Goal: Information Seeking & Learning: Compare options

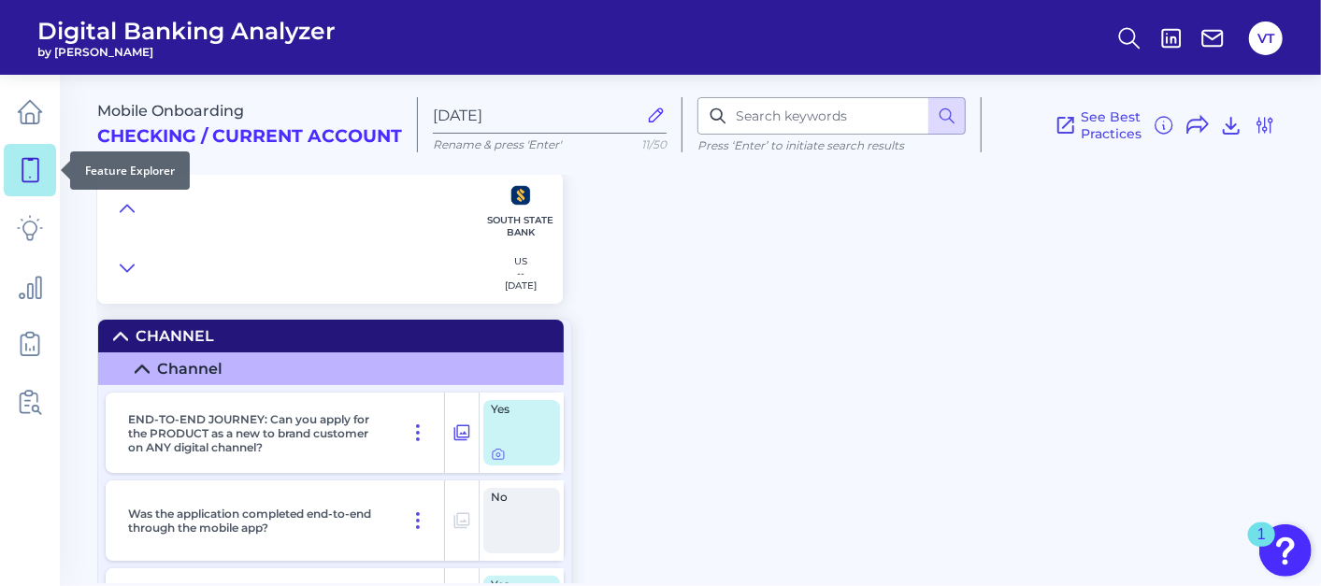
click at [7, 164] on link at bounding box center [30, 170] width 52 height 52
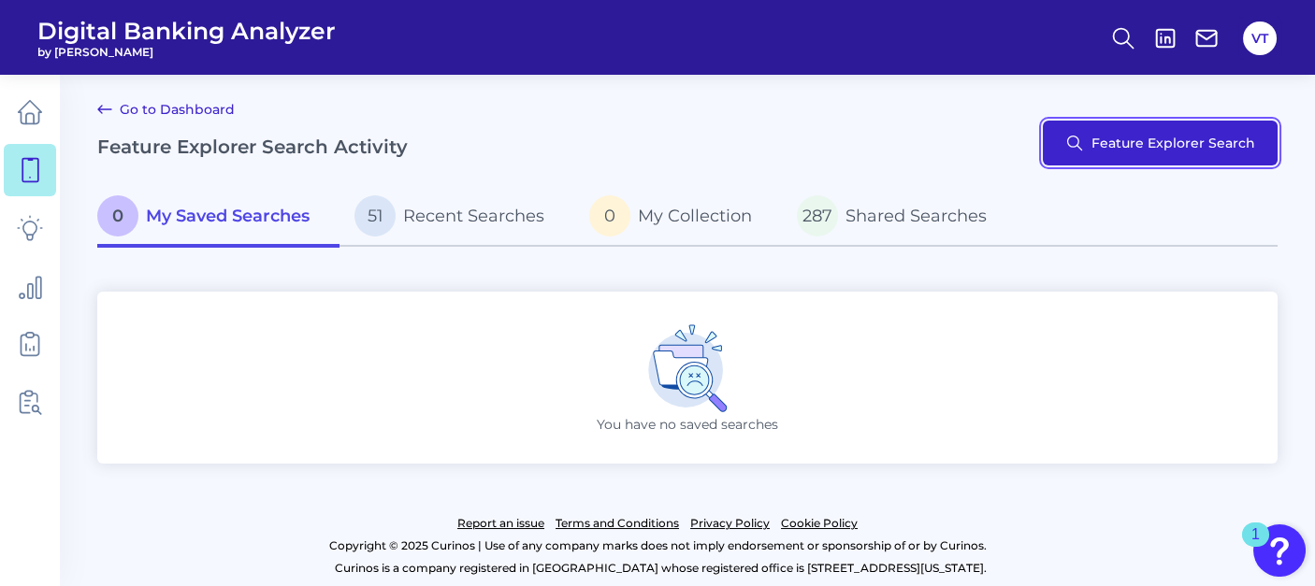
click at [1219, 145] on button "Feature Explorer Search" at bounding box center [1160, 143] width 235 height 45
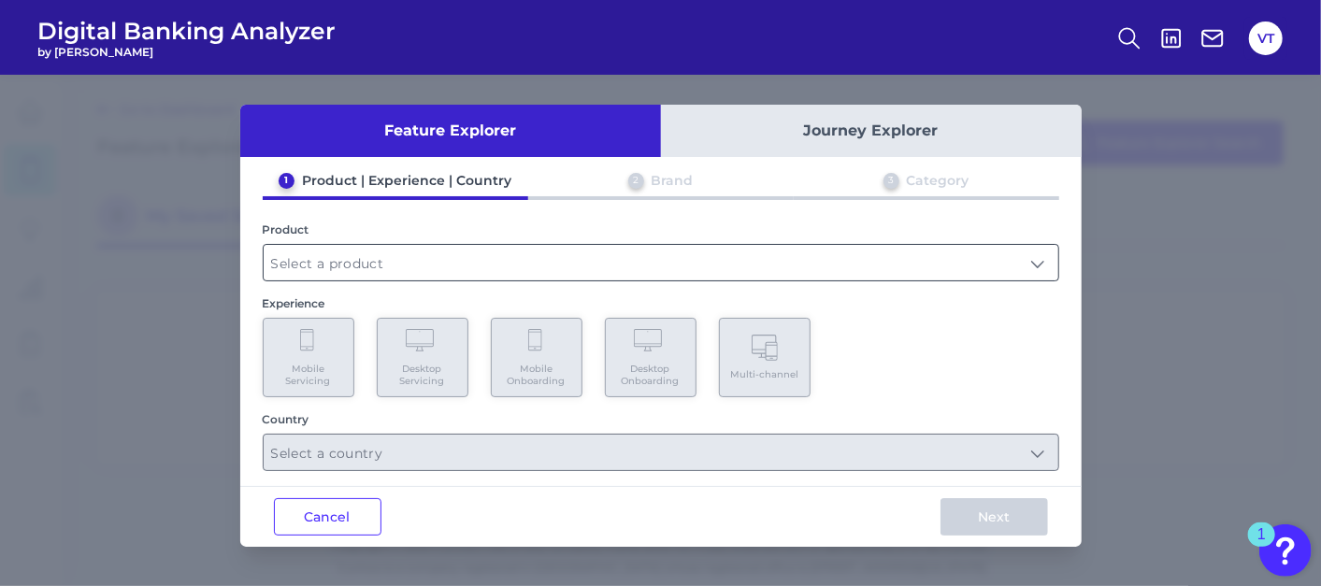
click at [613, 263] on input "text" at bounding box center [661, 263] width 795 height 36
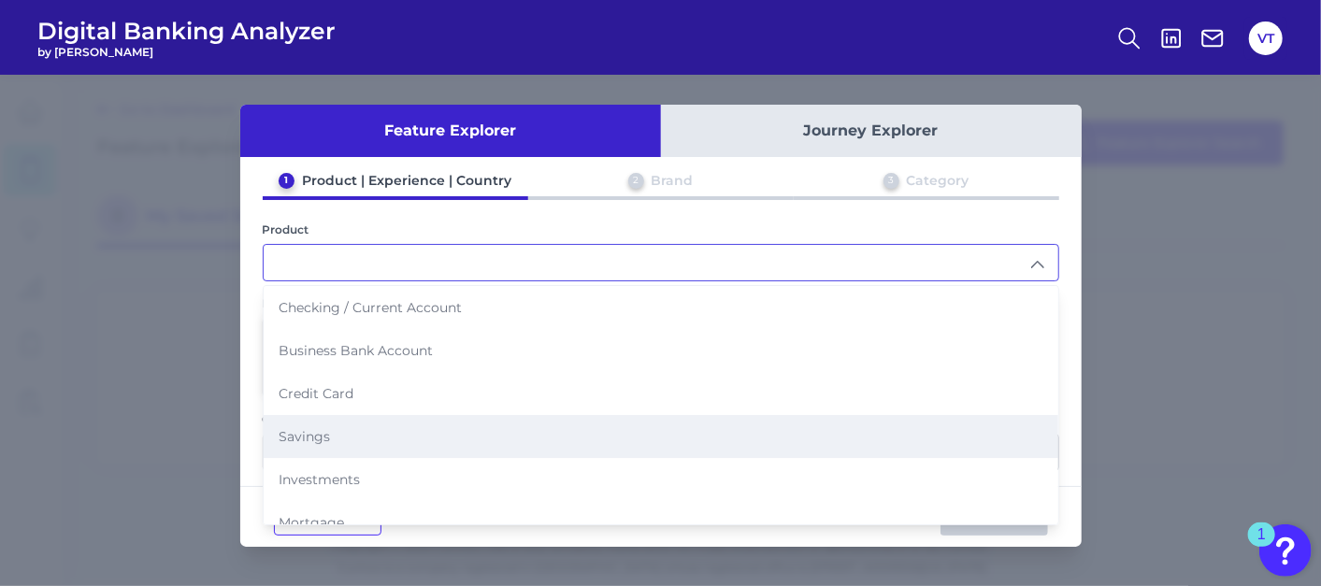
click at [390, 437] on li "Savings" at bounding box center [661, 436] width 795 height 43
type input "Savings"
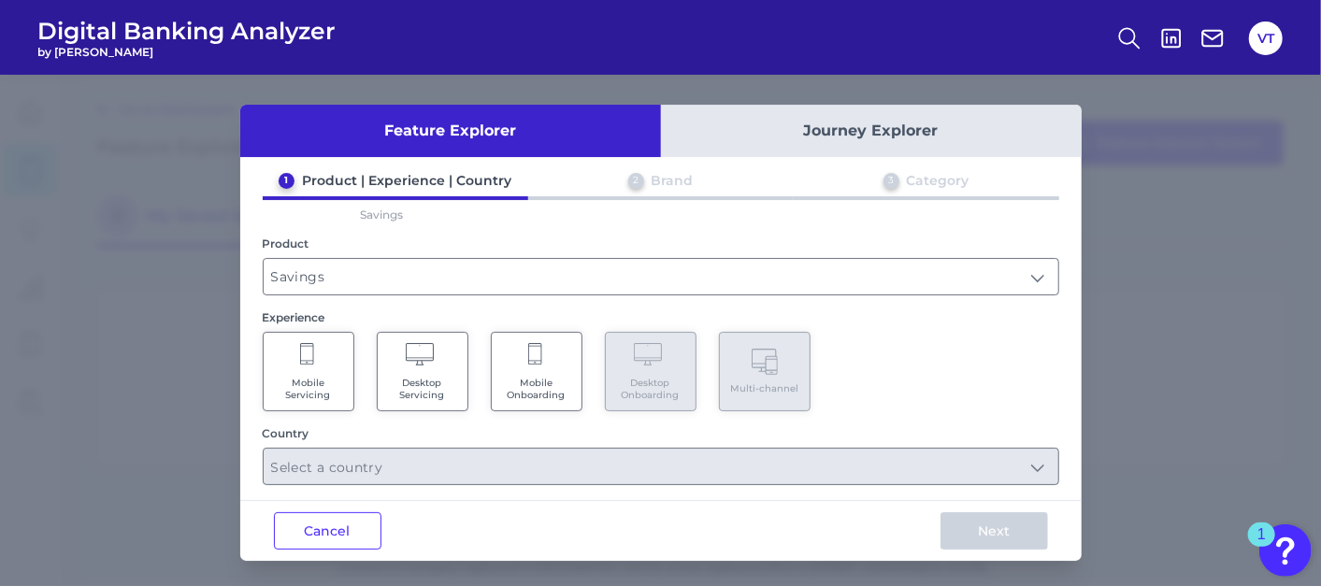
click at [524, 393] on span "Mobile Onboarding" at bounding box center [536, 389] width 71 height 24
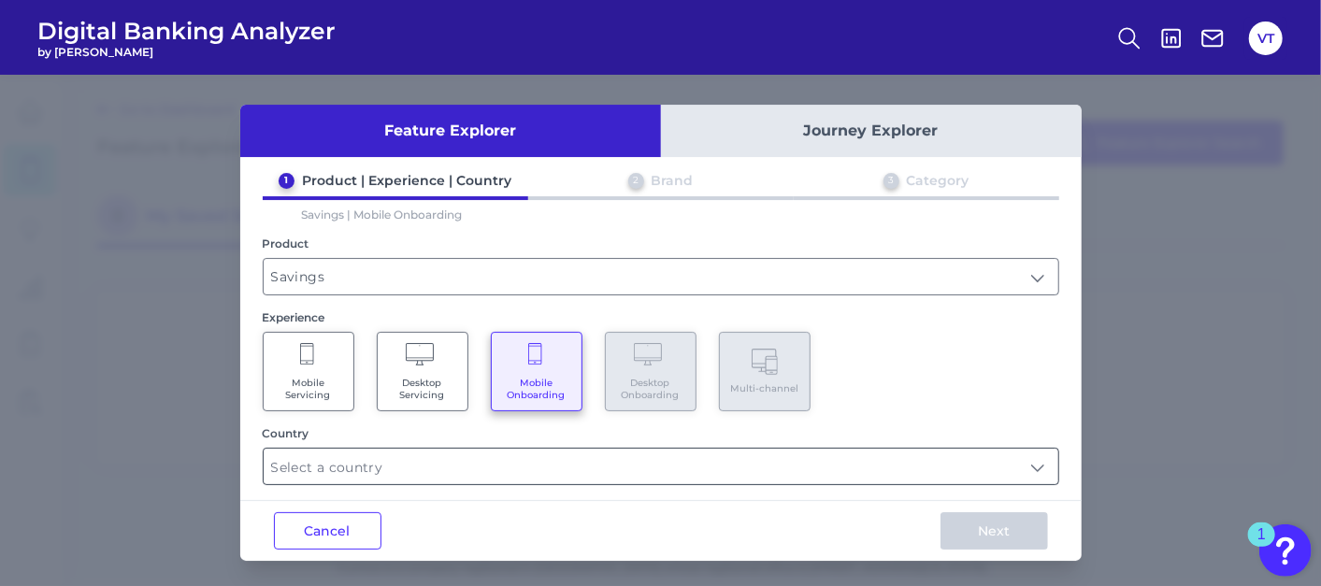
click at [539, 468] on input "text" at bounding box center [661, 467] width 795 height 36
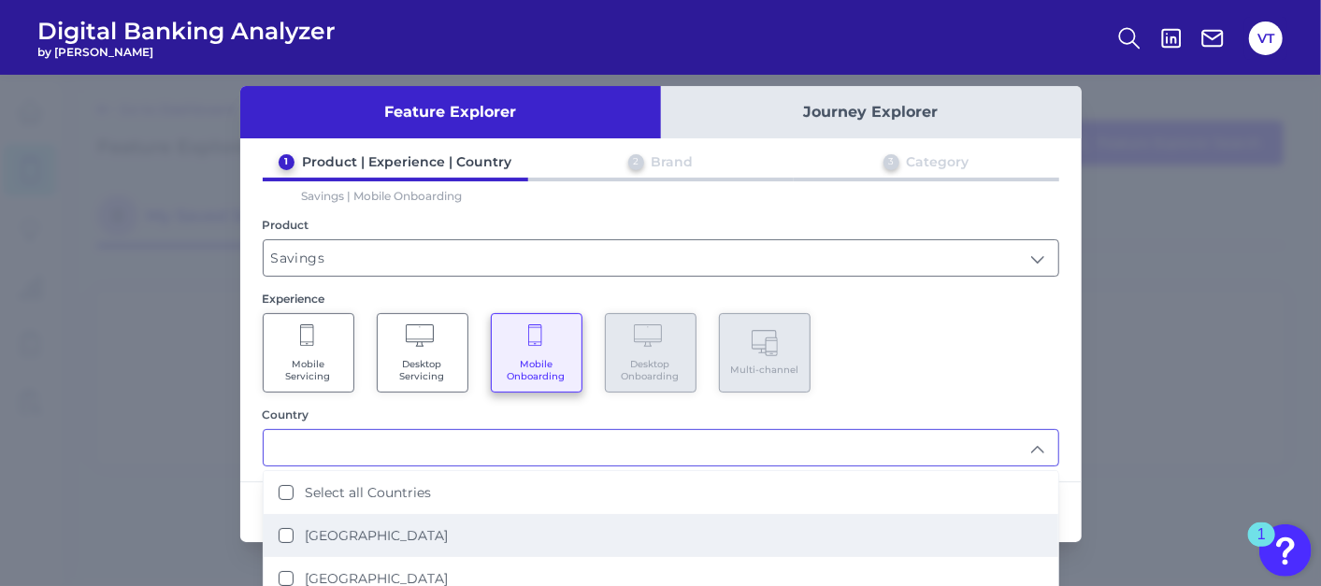
scroll to position [29, 0]
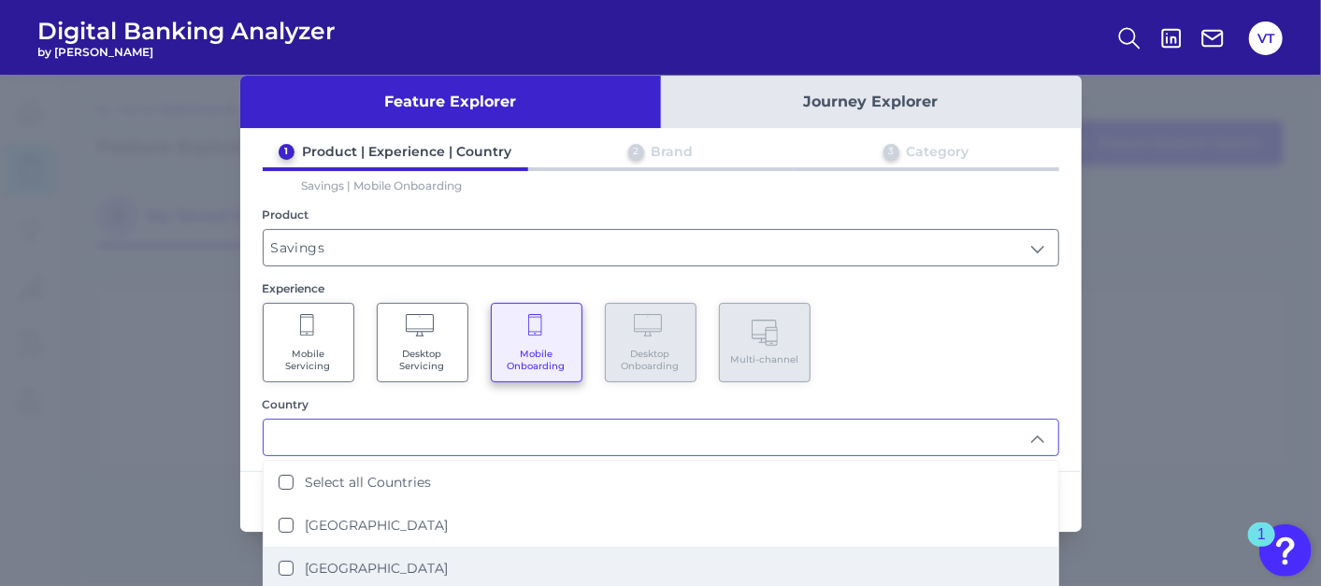
click at [440, 558] on li "[GEOGRAPHIC_DATA]" at bounding box center [661, 568] width 795 height 43
type input "[GEOGRAPHIC_DATA]"
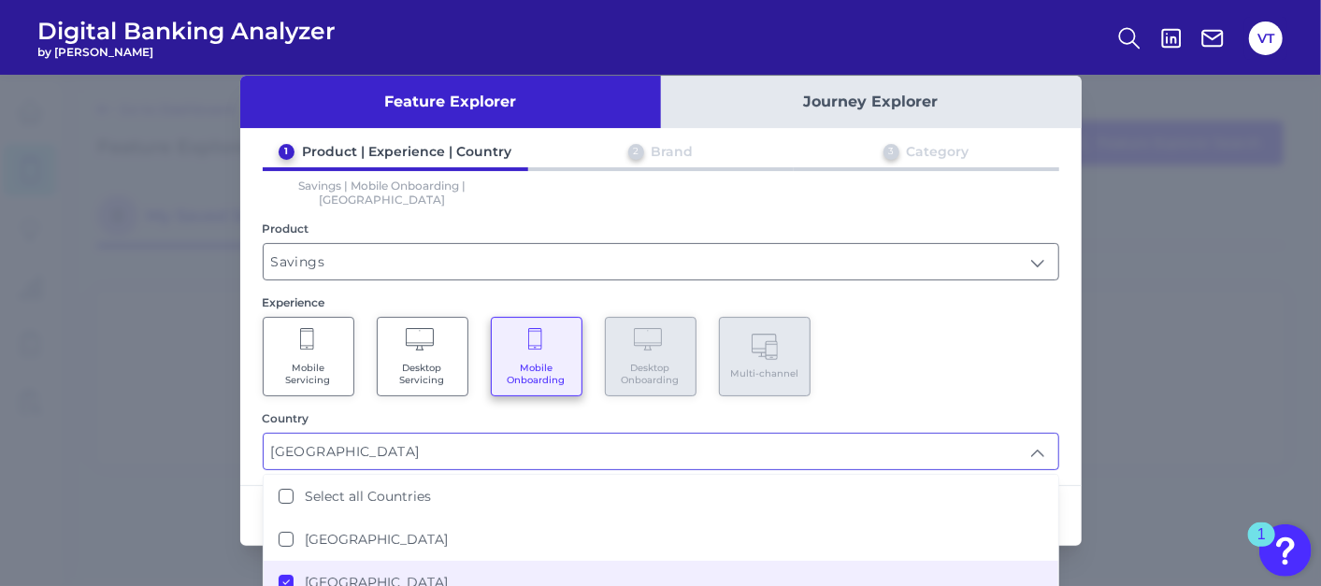
click at [992, 349] on div "Mobile Servicing Desktop Servicing Mobile Onboarding Desktop Onboarding Multi-c…" at bounding box center [661, 356] width 797 height 79
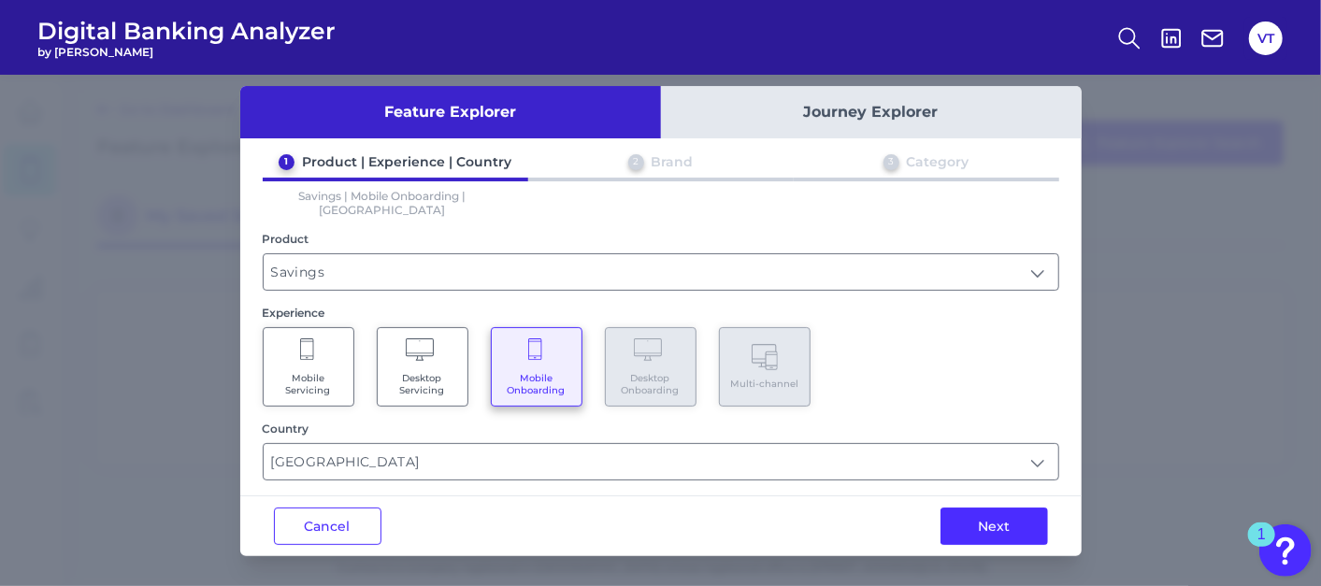
scroll to position [1, 0]
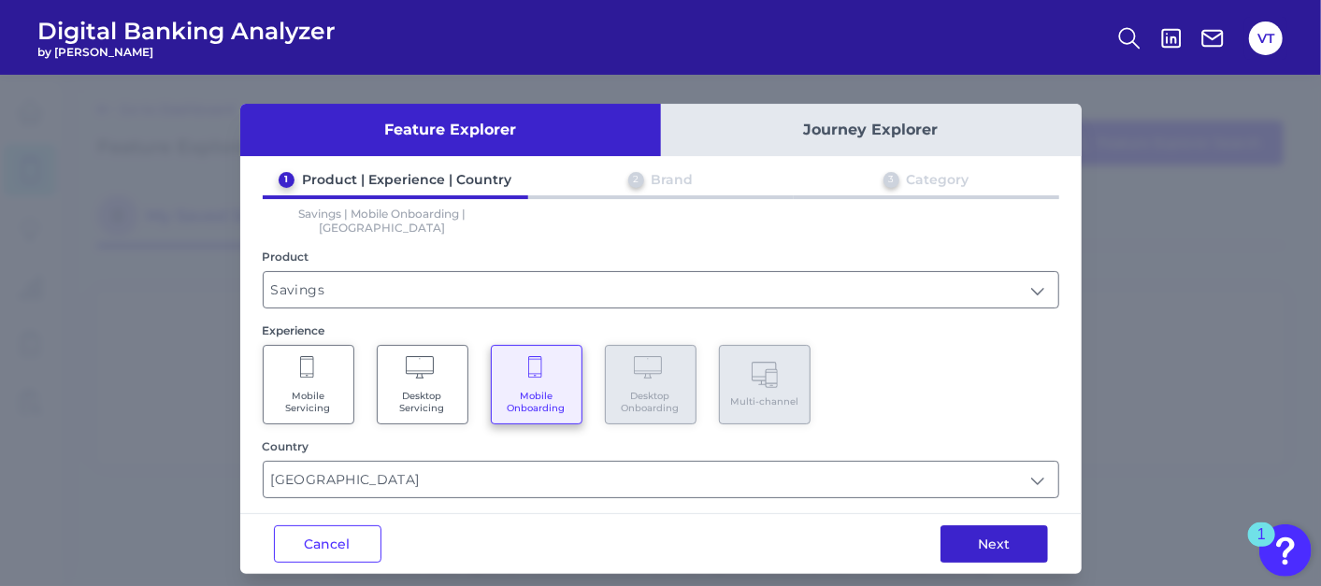
click at [990, 526] on button "Next" at bounding box center [995, 544] width 108 height 37
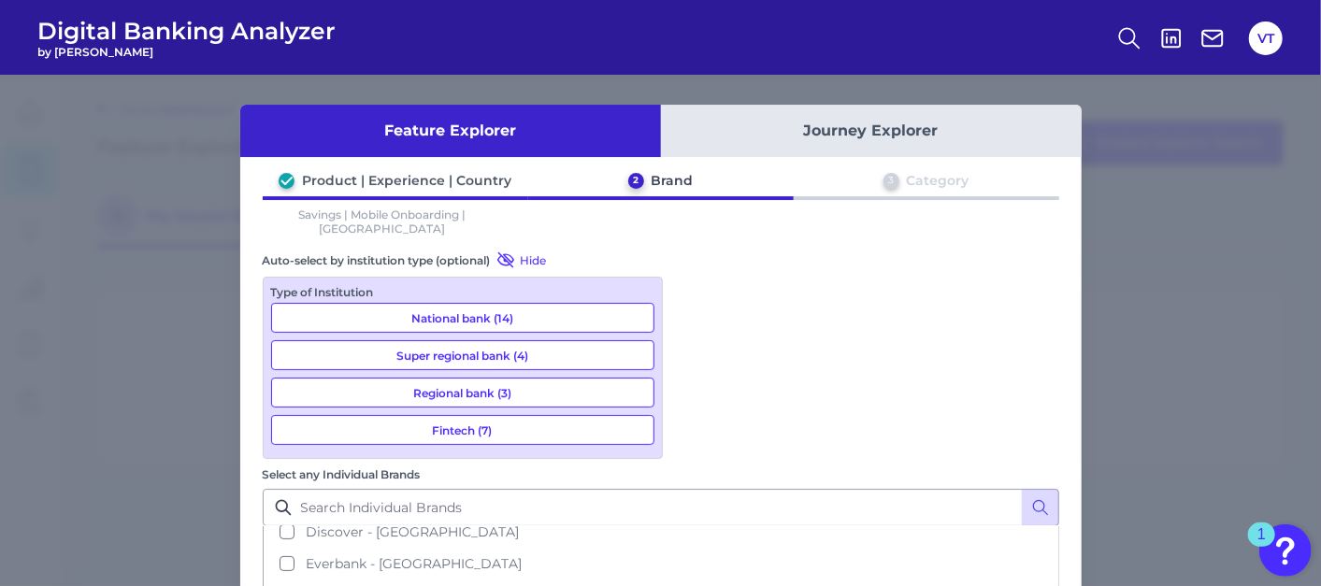
scroll to position [459, 0]
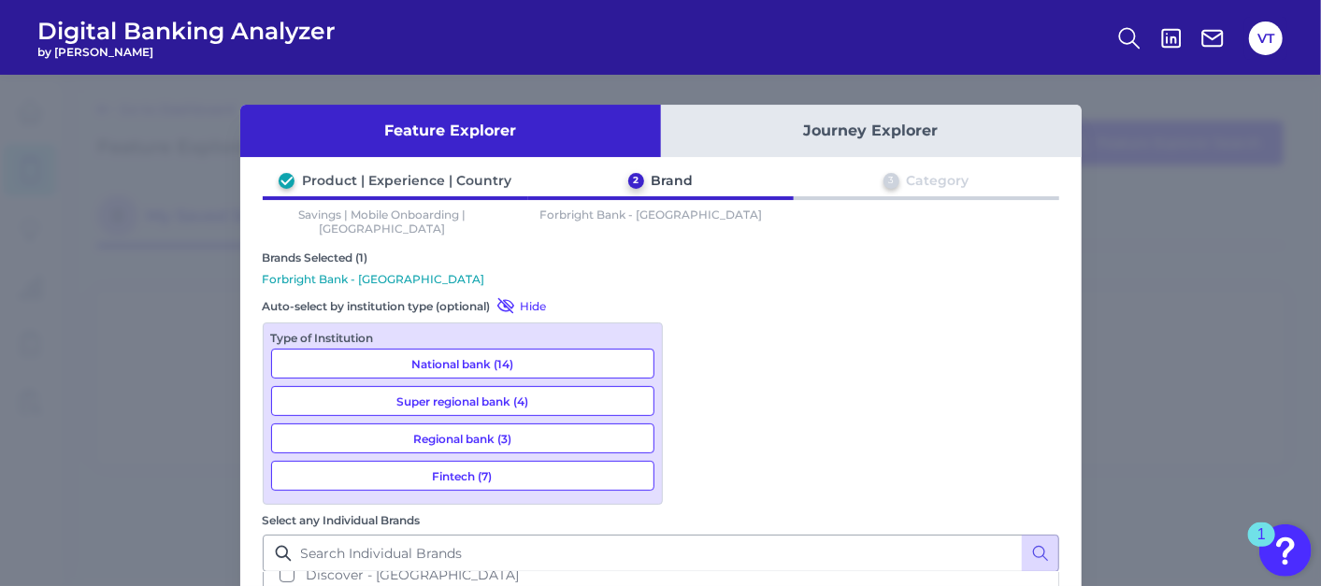
click at [944, 272] on div "Brands Selected (1) Forbright Bank - [GEOGRAPHIC_DATA]" at bounding box center [661, 270] width 797 height 38
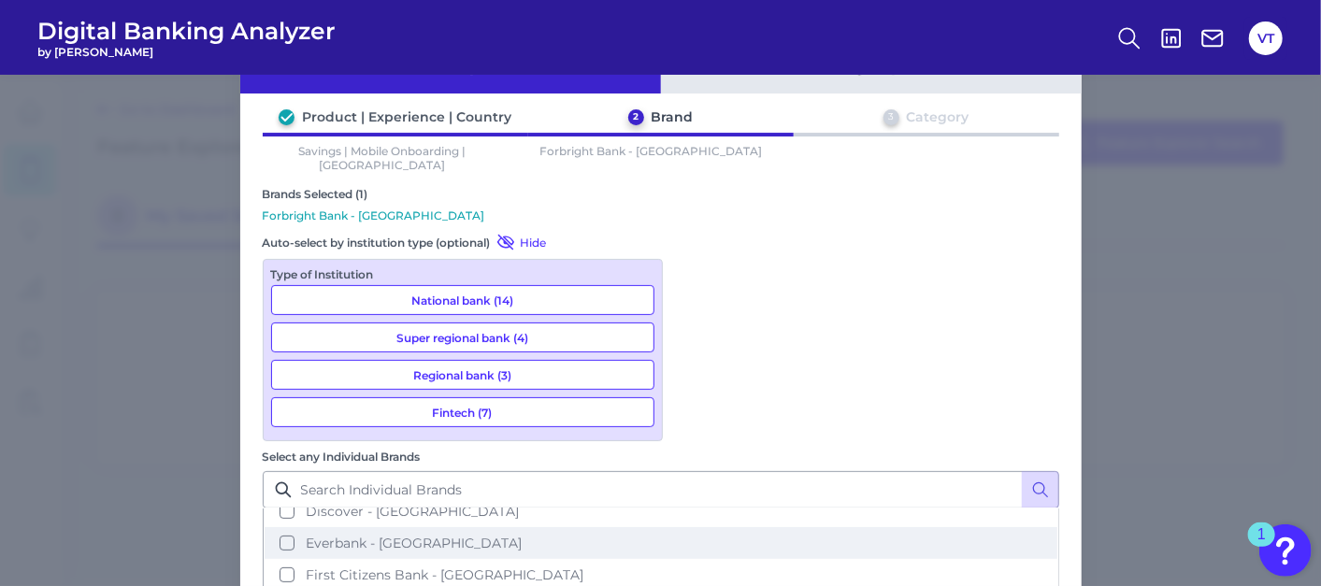
scroll to position [123, 0]
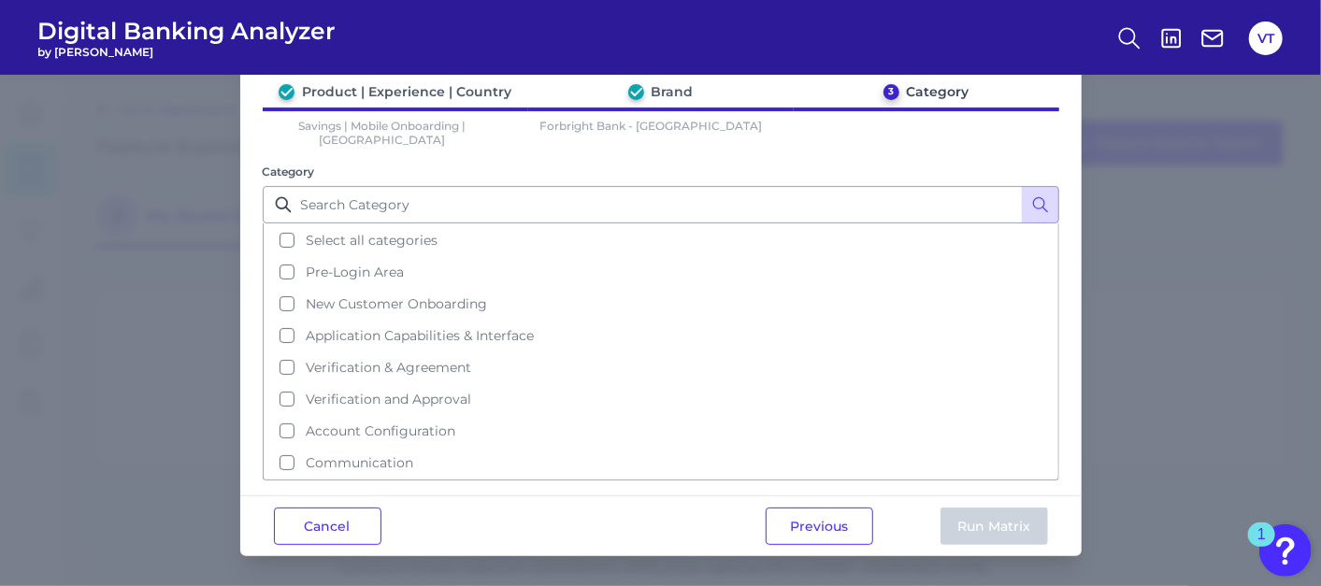
scroll to position [0, 0]
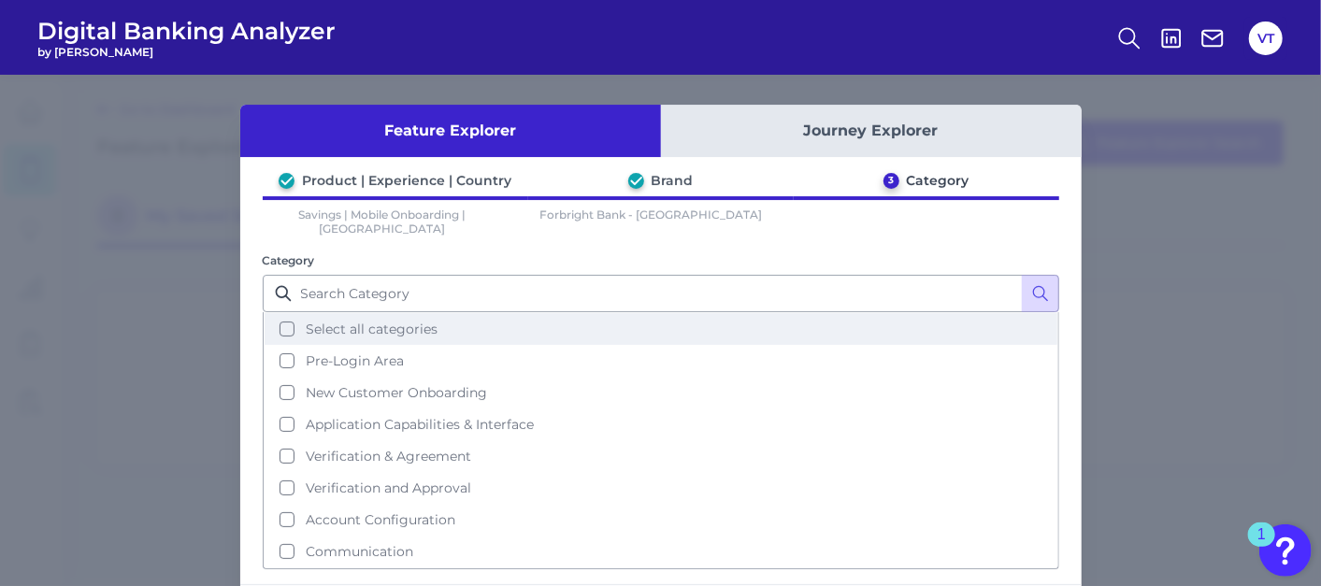
click at [422, 321] on span "Select all categories" at bounding box center [372, 329] width 132 height 17
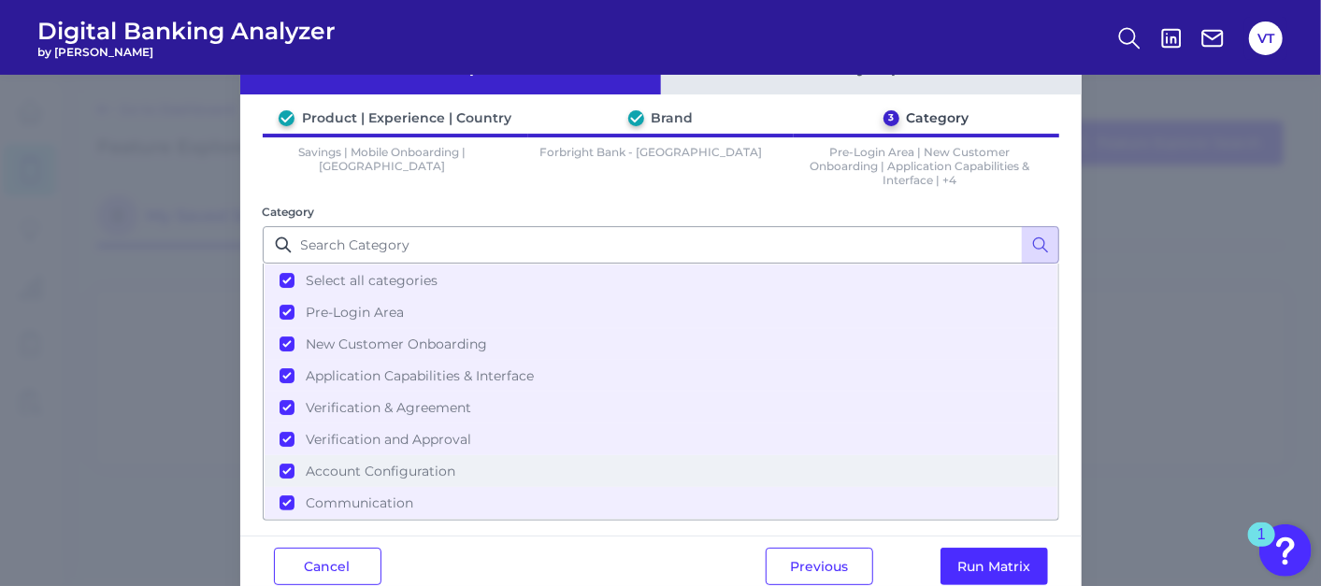
scroll to position [94, 0]
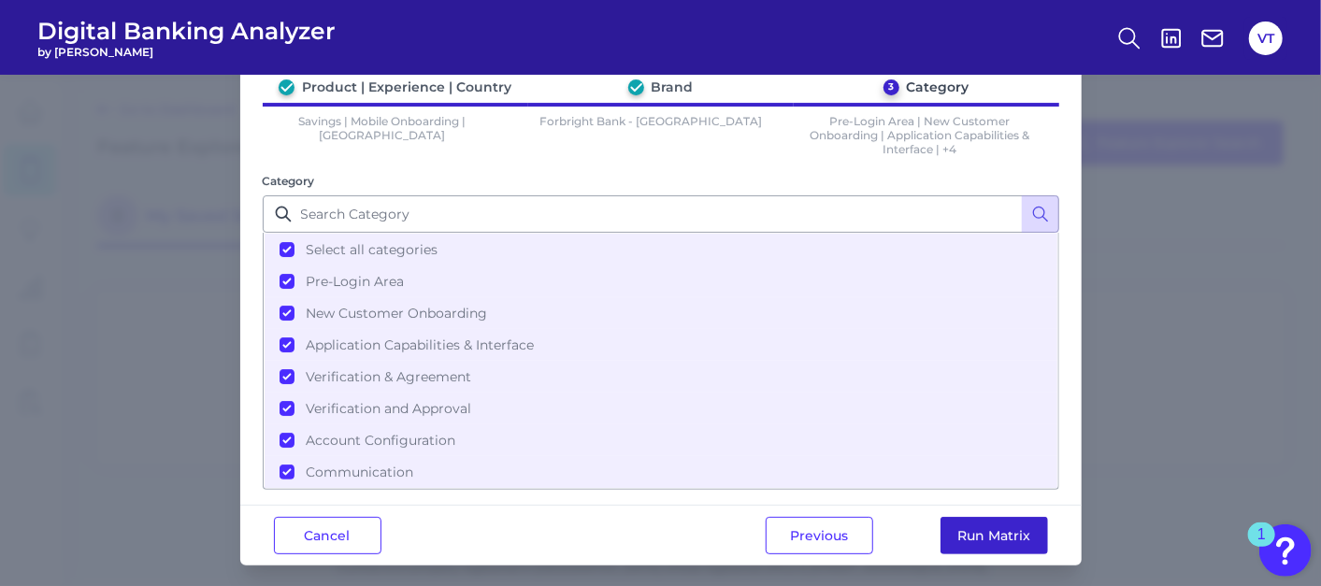
click at [983, 519] on button "Run Matrix" at bounding box center [995, 535] width 108 height 37
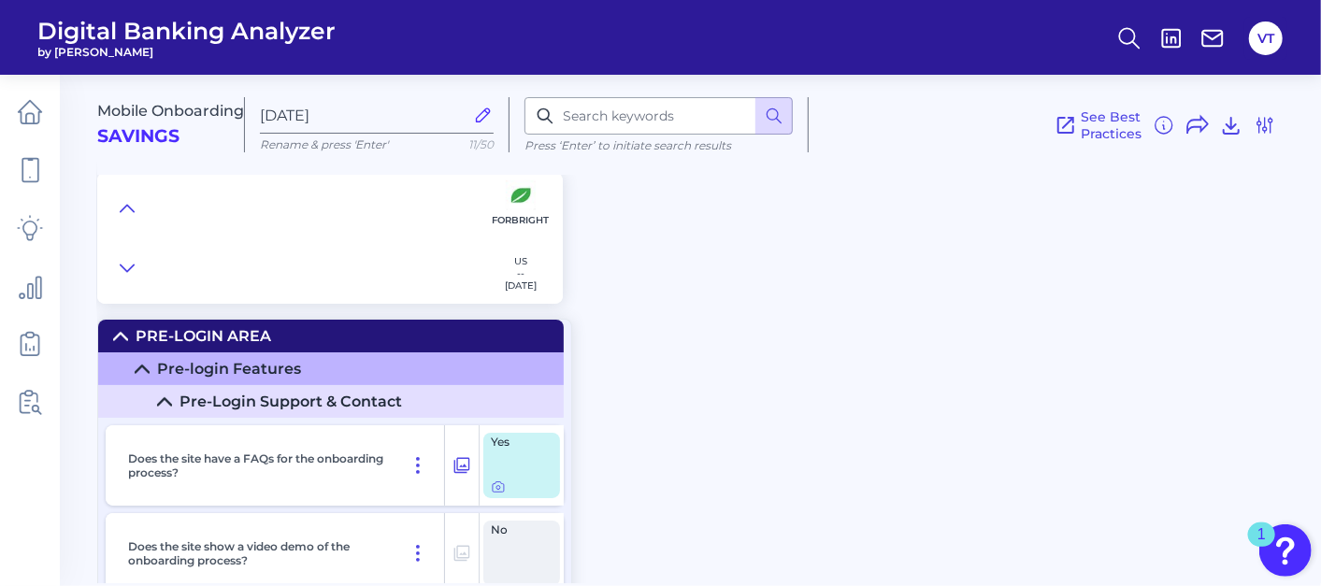
click at [244, 368] on div "Pre-login Features" at bounding box center [229, 369] width 144 height 18
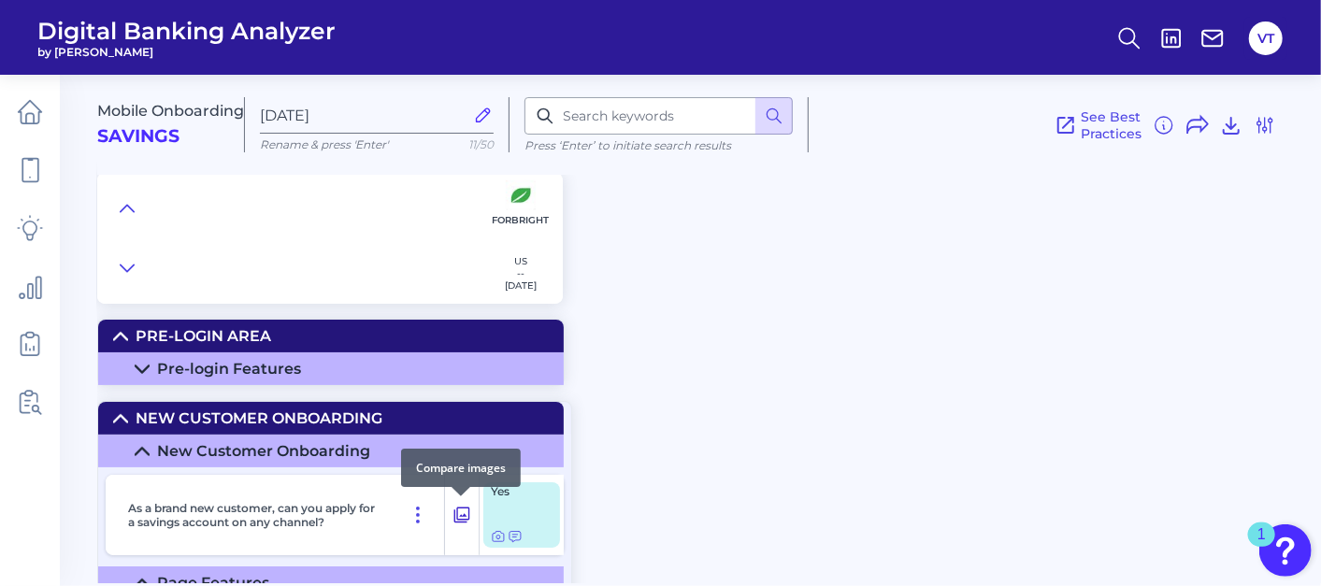
click at [456, 513] on icon at bounding box center [462, 515] width 19 height 22
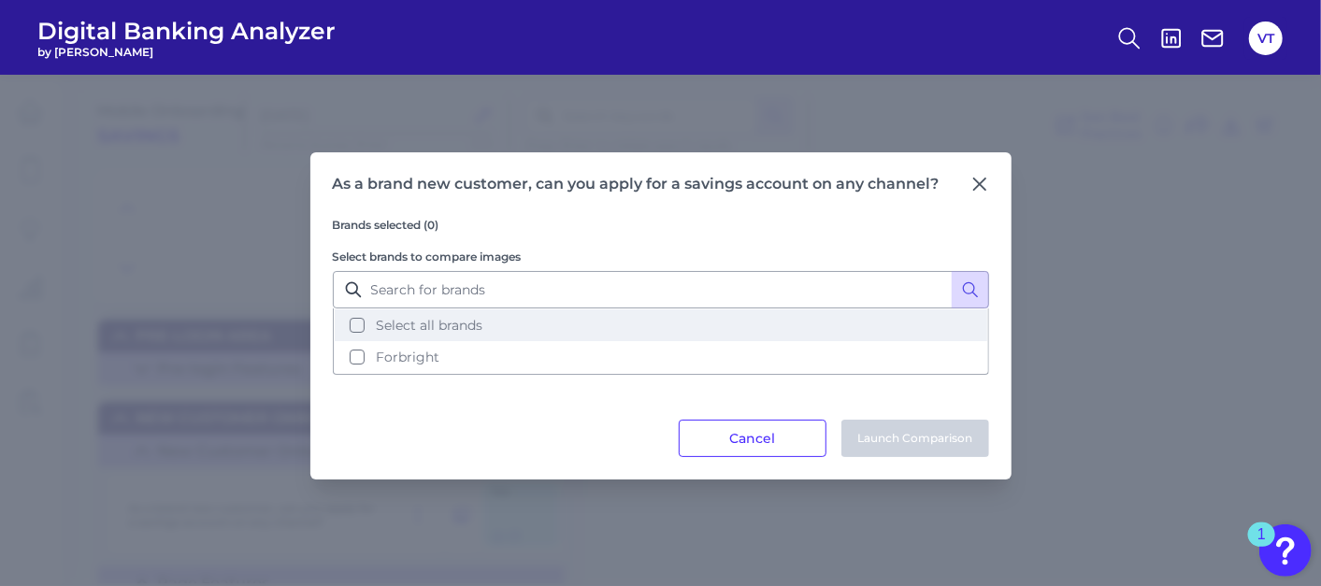
click at [454, 329] on span "Select all brands" at bounding box center [429, 325] width 107 height 17
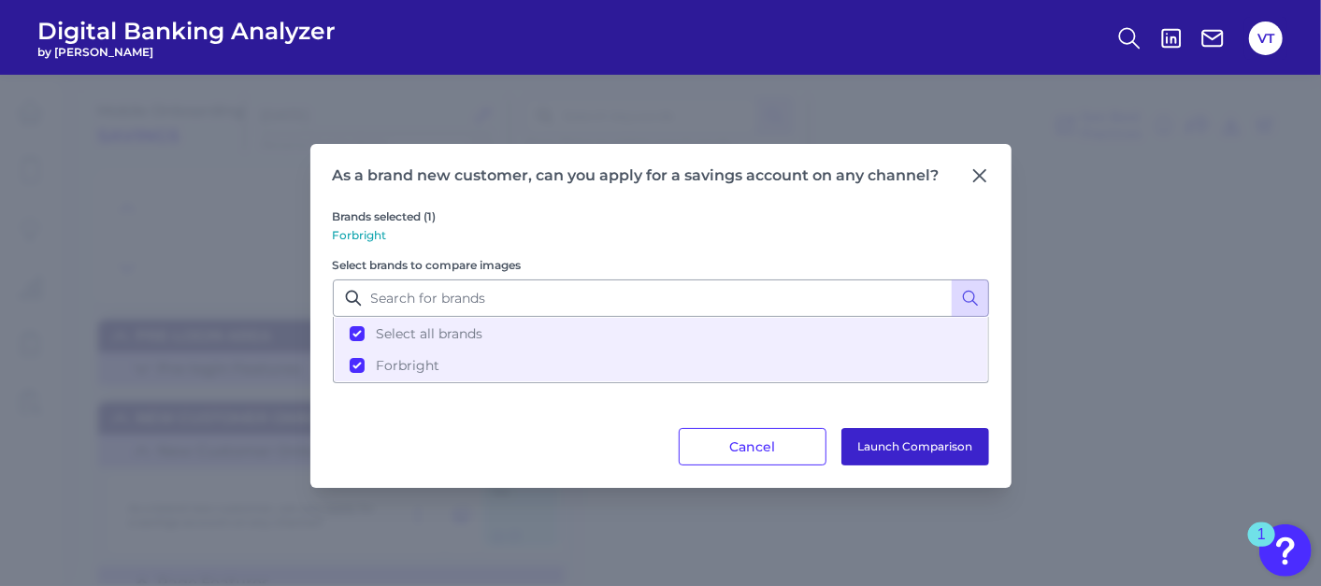
click at [929, 441] on button "Launch Comparison" at bounding box center [916, 446] width 148 height 37
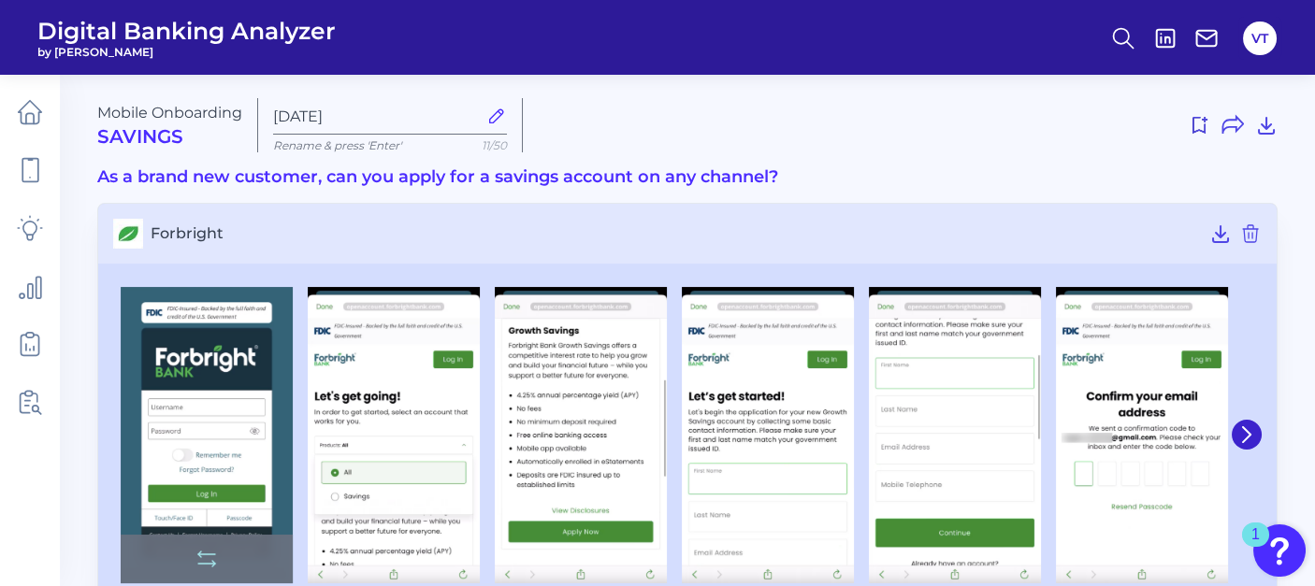
click at [192, 414] on img at bounding box center [207, 435] width 172 height 297
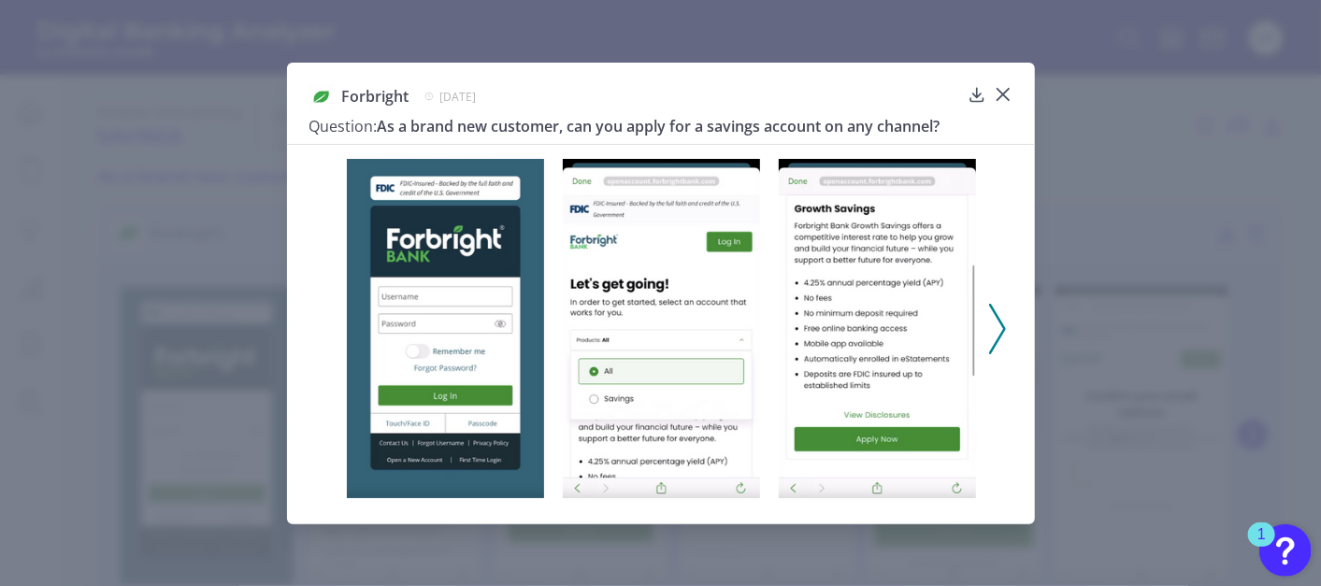
click at [1005, 339] on icon at bounding box center [997, 329] width 17 height 50
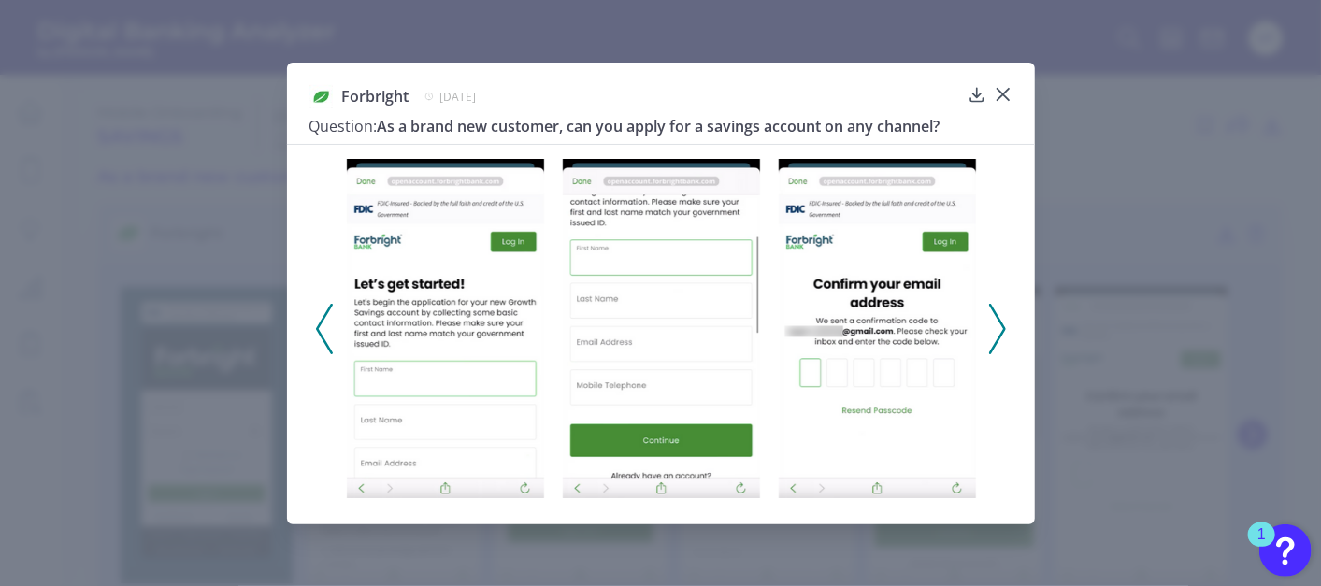
click at [997, 331] on icon at bounding box center [997, 329] width 17 height 50
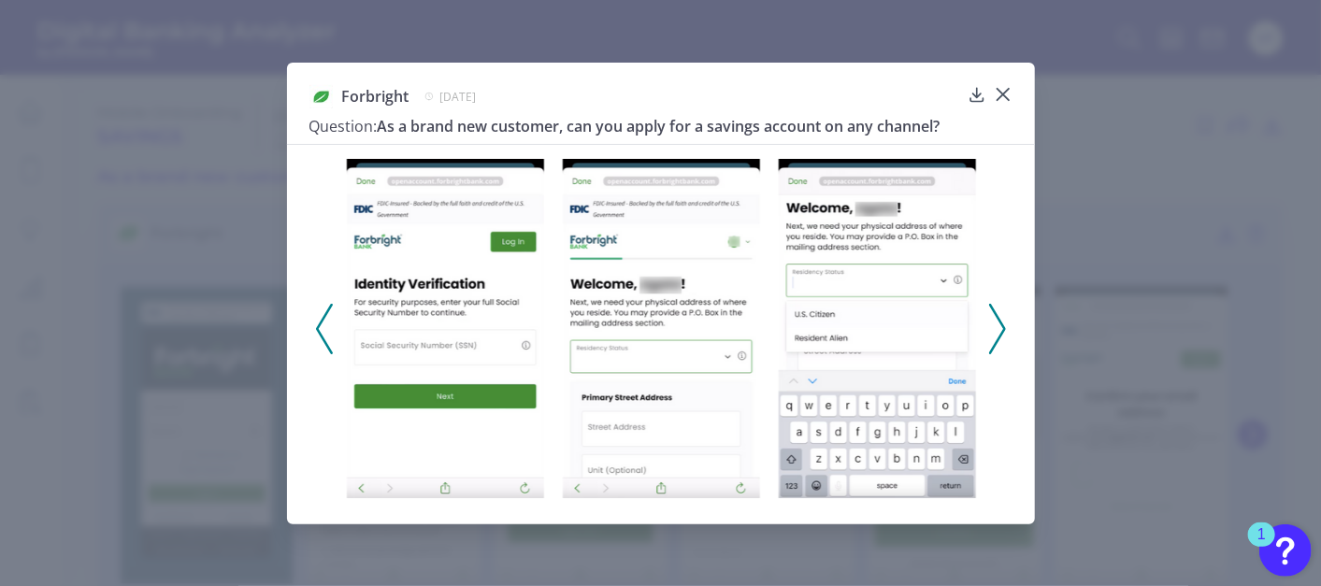
click at [1007, 312] on div at bounding box center [661, 323] width 748 height 358
click at [1002, 320] on icon at bounding box center [997, 329] width 17 height 50
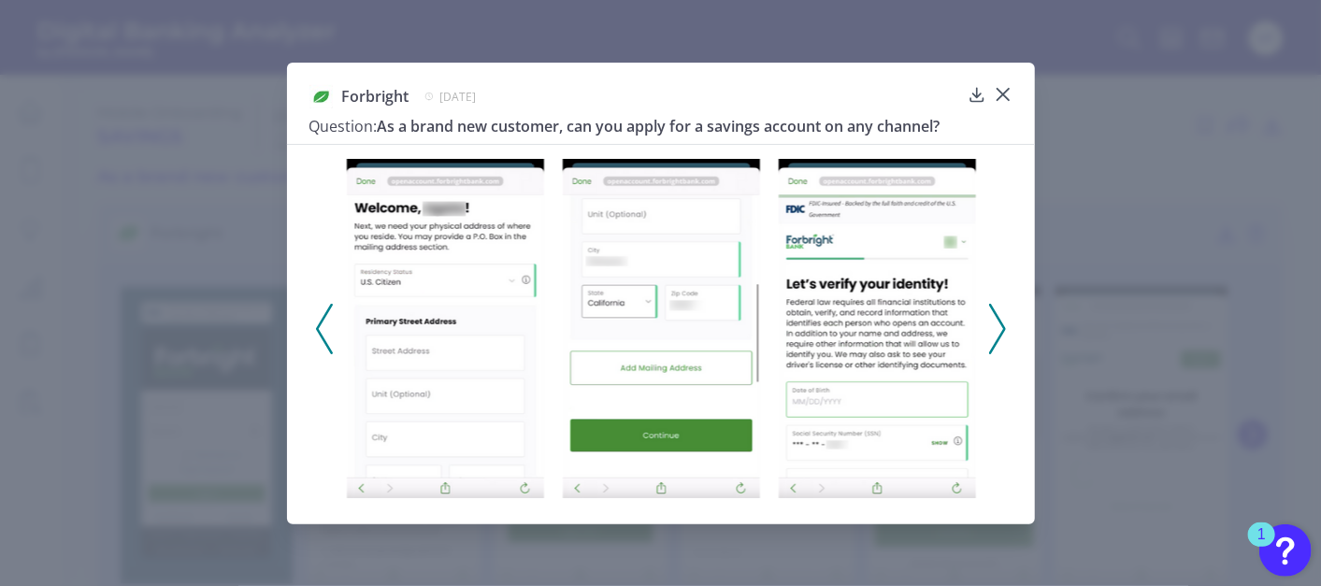
click at [325, 328] on icon at bounding box center [324, 329] width 17 height 50
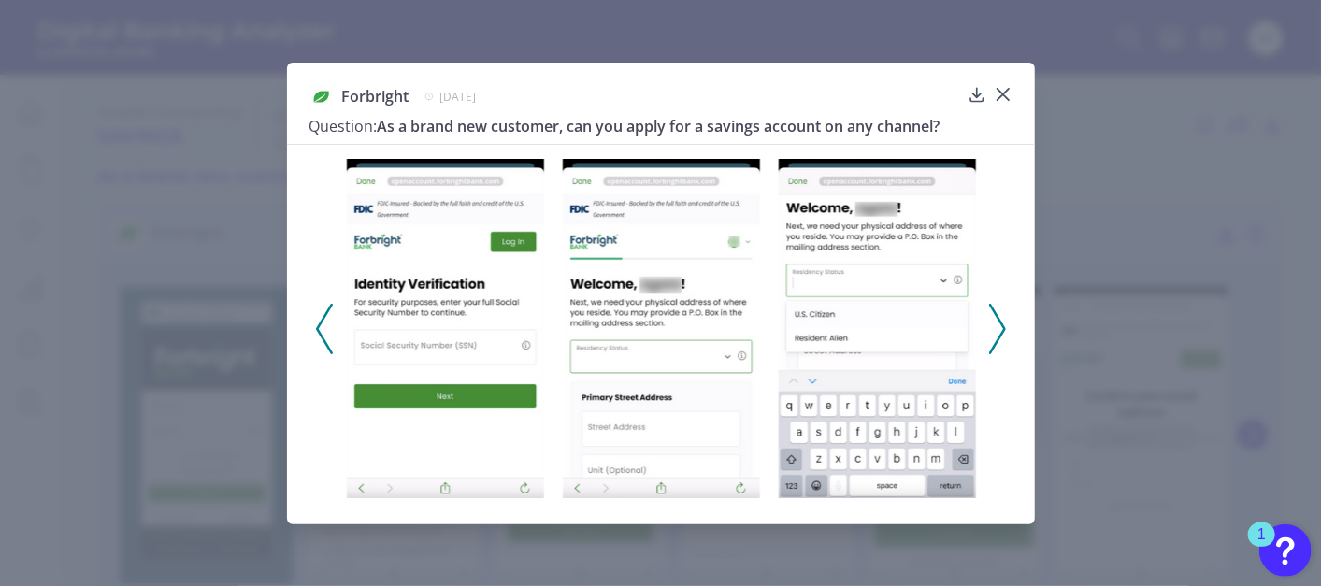
click at [324, 325] on icon at bounding box center [324, 329] width 17 height 50
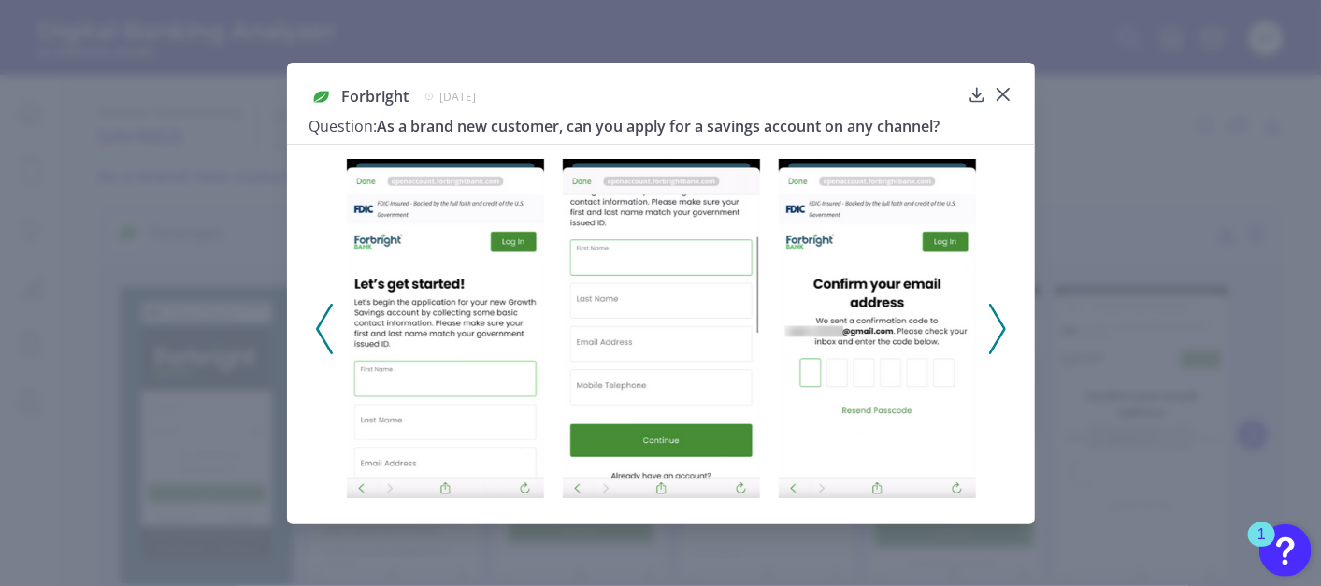
click at [1002, 323] on polyline at bounding box center [997, 329] width 14 height 48
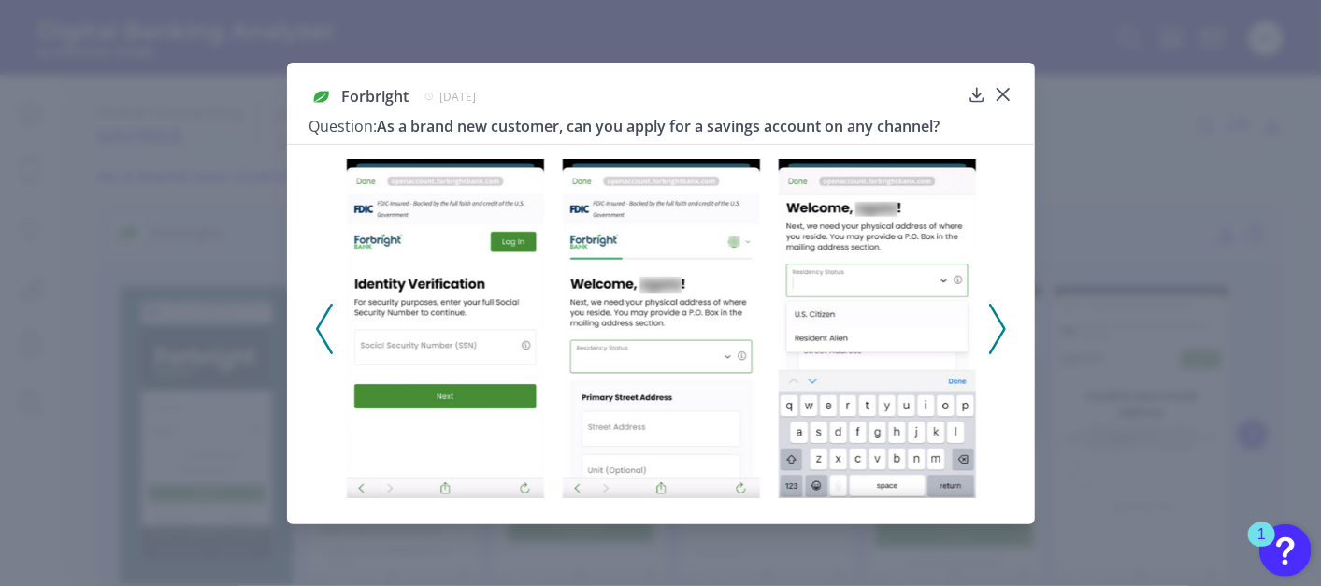
click at [1002, 323] on polyline at bounding box center [997, 329] width 14 height 48
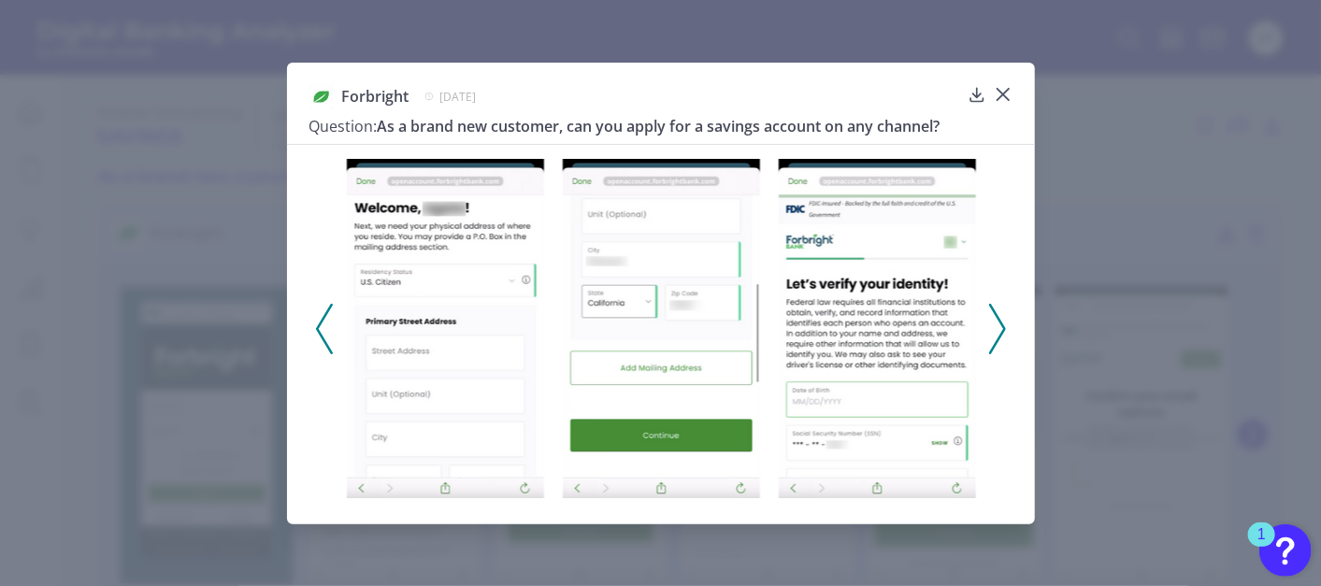
click at [1002, 323] on polyline at bounding box center [997, 329] width 14 height 48
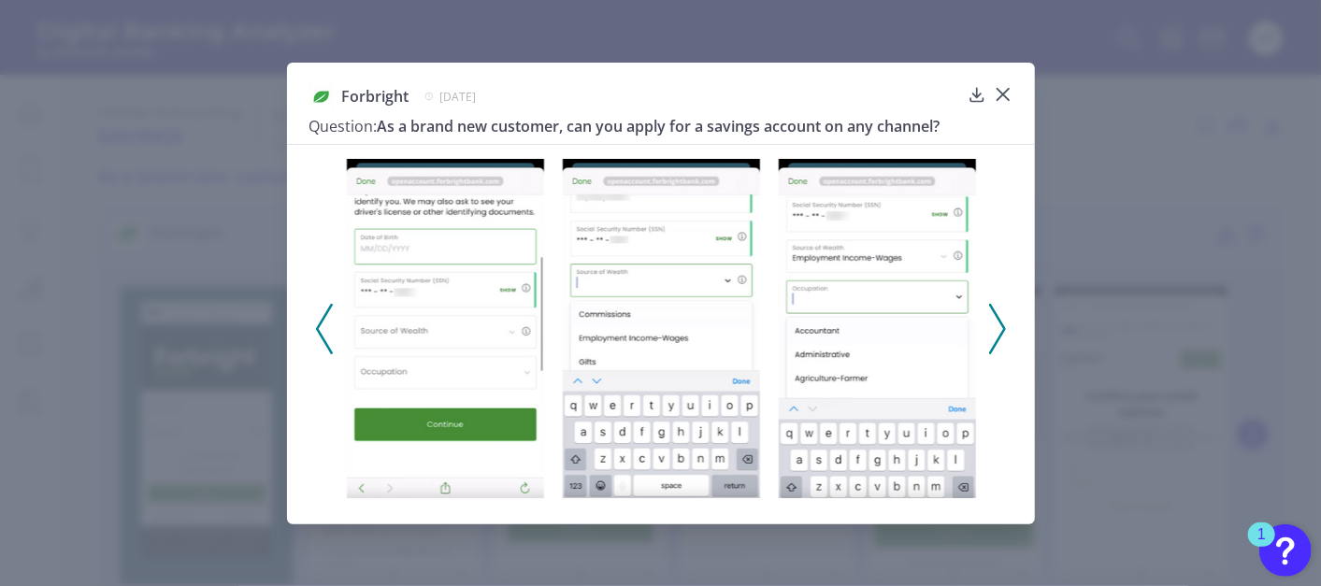
click at [320, 315] on icon at bounding box center [324, 329] width 17 height 50
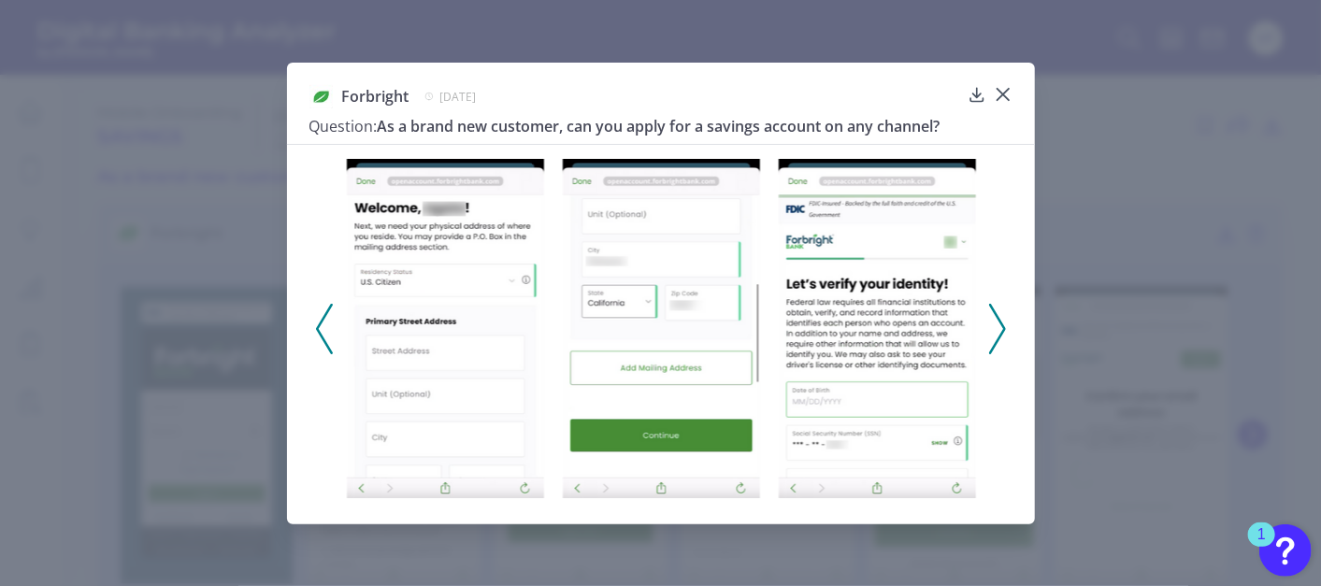
click at [320, 315] on icon at bounding box center [324, 329] width 17 height 50
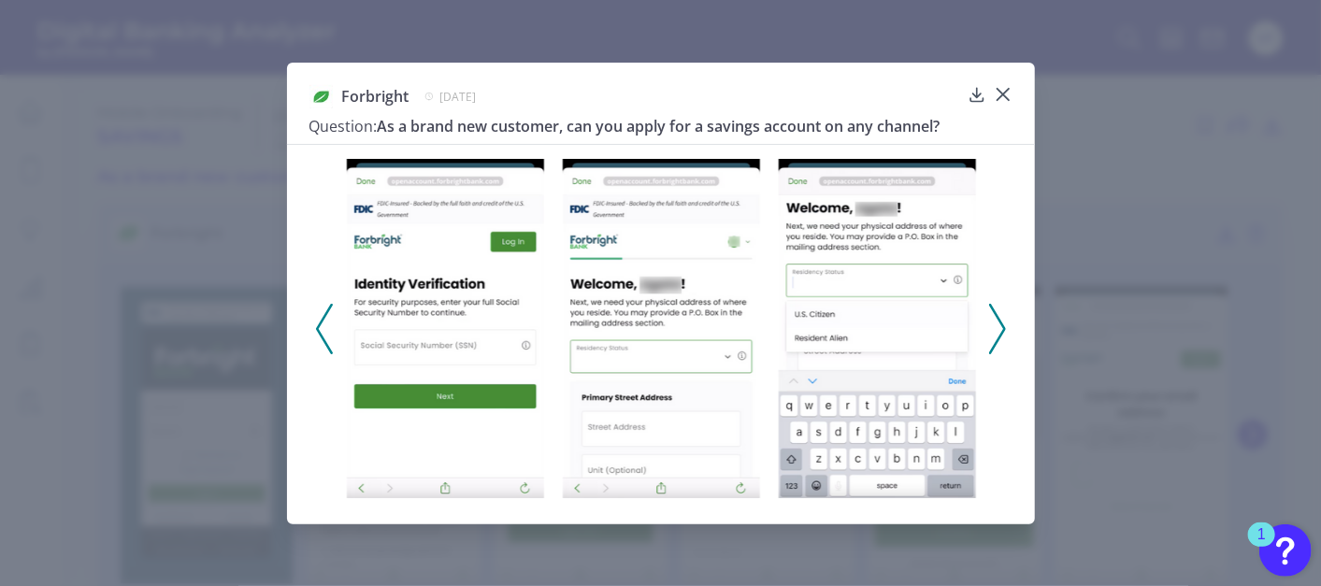
click at [320, 315] on icon at bounding box center [324, 329] width 17 height 50
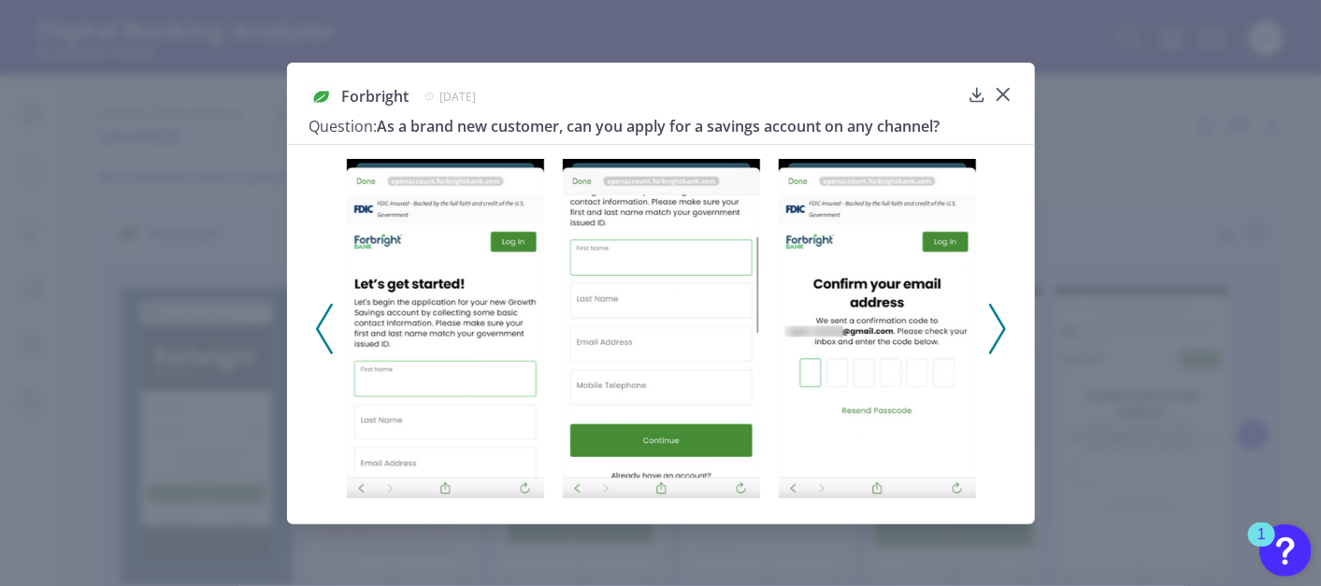
click at [993, 339] on icon at bounding box center [997, 329] width 17 height 50
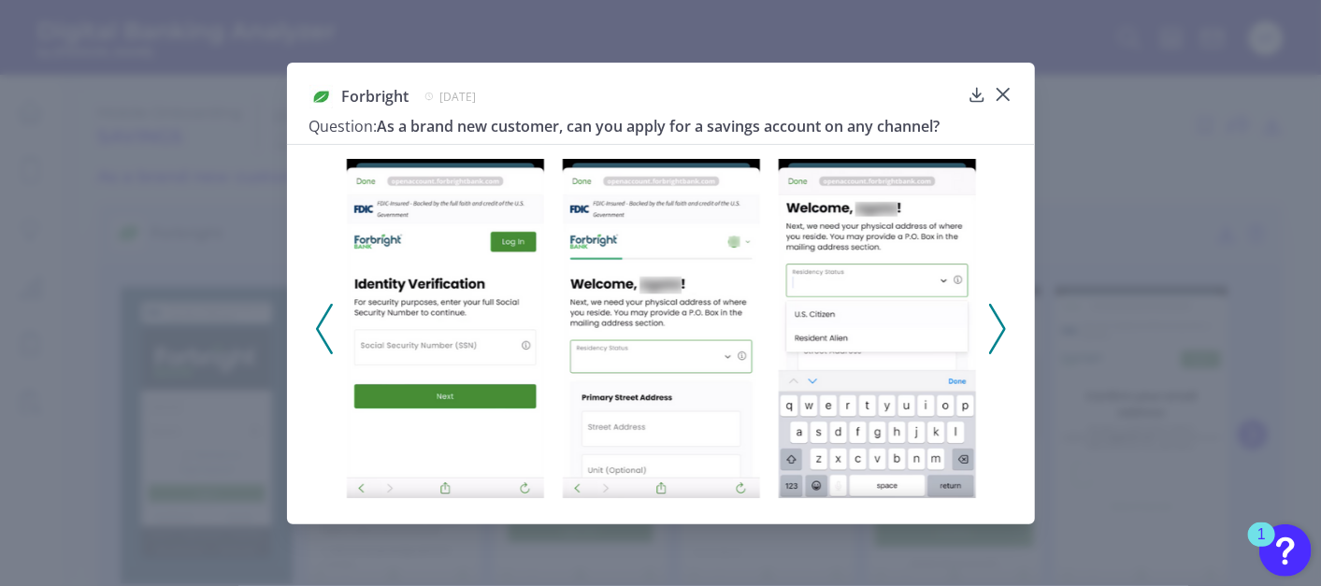
click at [1003, 322] on icon at bounding box center [997, 329] width 17 height 50
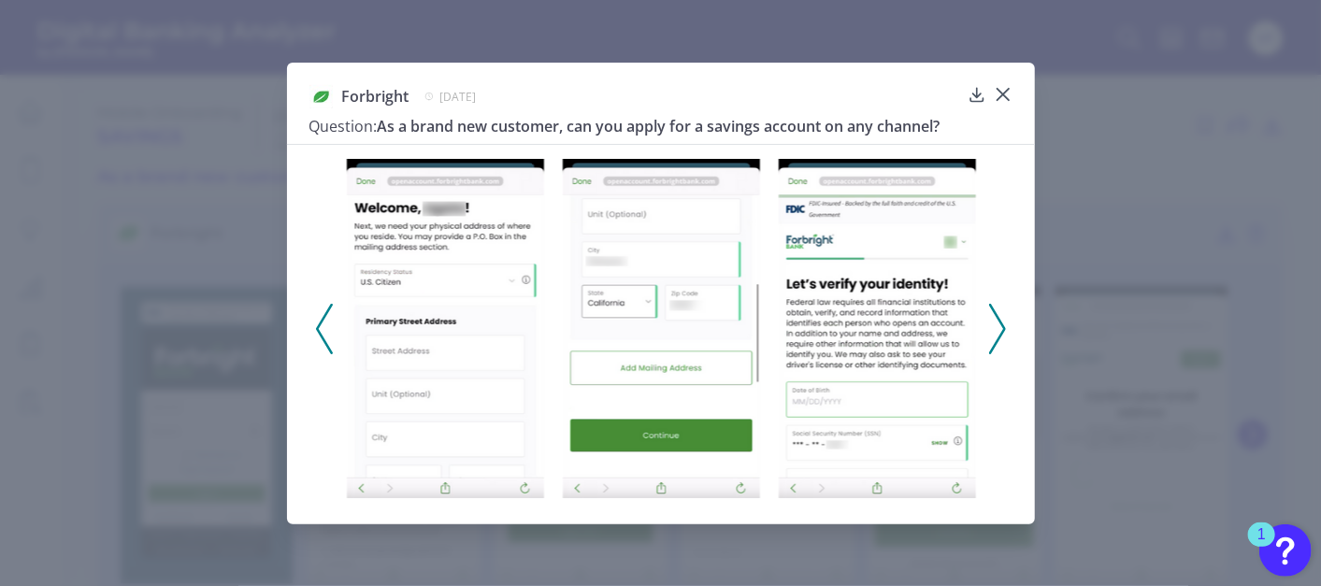
click at [997, 336] on icon at bounding box center [997, 329] width 17 height 50
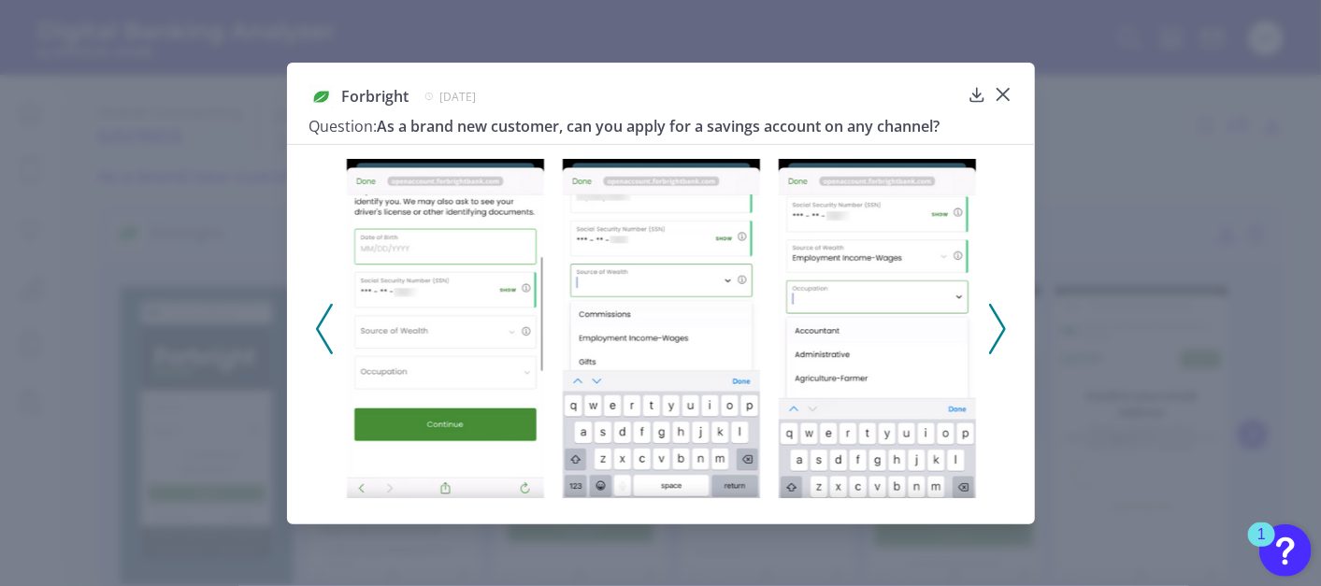
click at [992, 335] on icon at bounding box center [997, 329] width 17 height 50
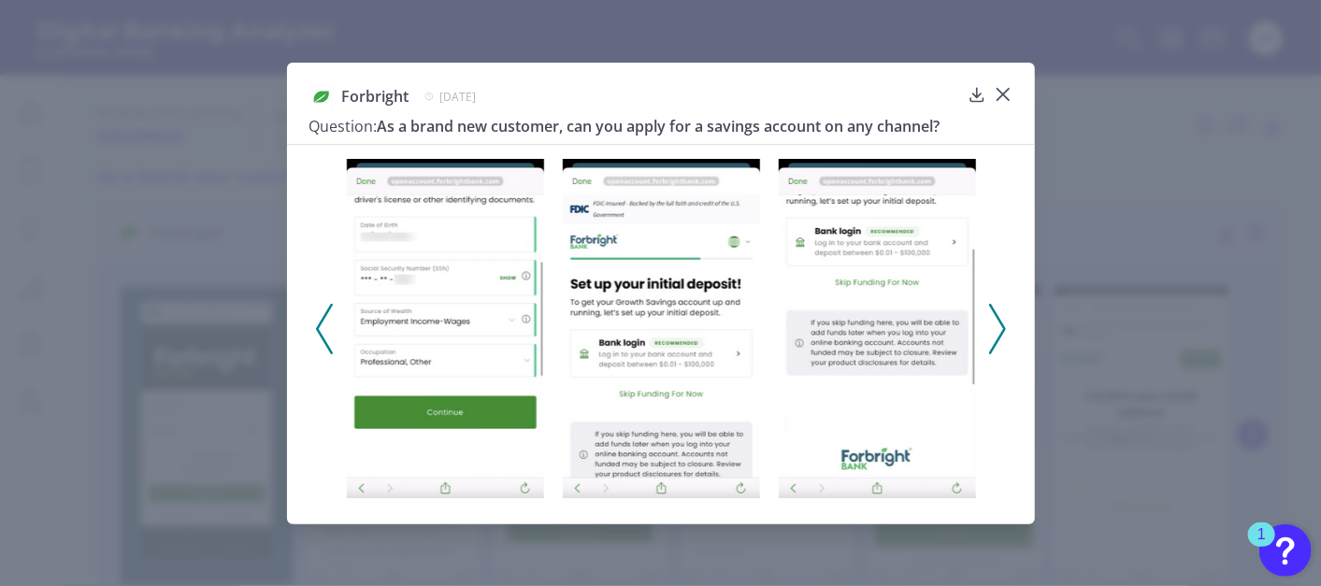
click at [1009, 330] on div at bounding box center [661, 323] width 748 height 358
click at [994, 330] on icon at bounding box center [997, 329] width 17 height 50
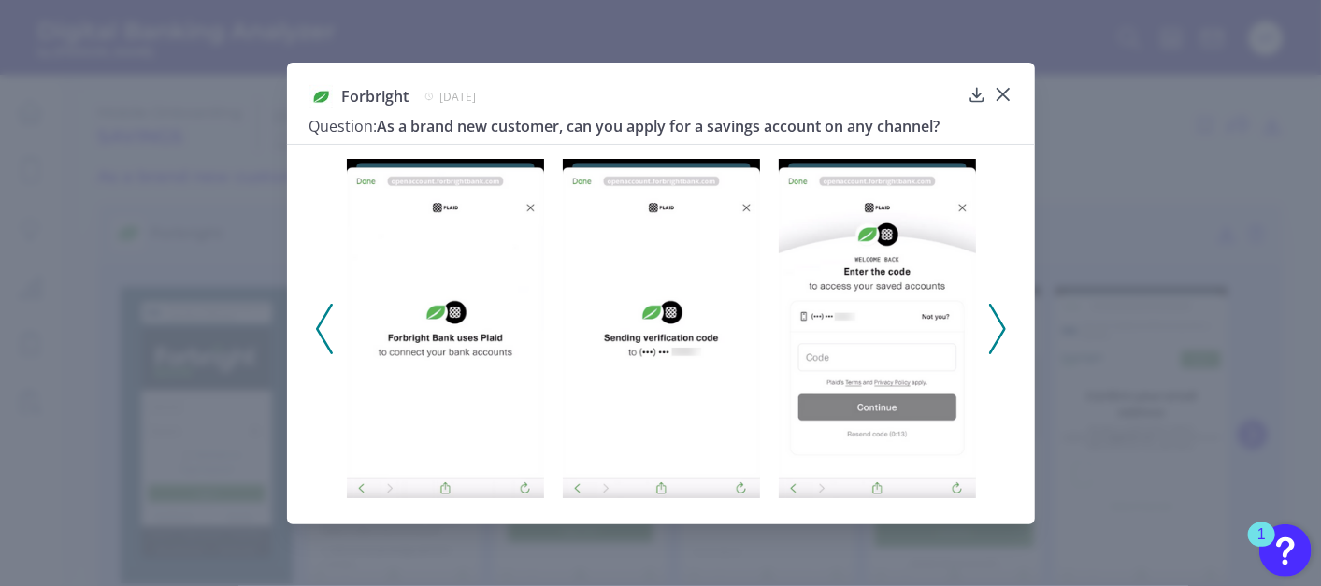
click at [1002, 331] on icon at bounding box center [997, 329] width 17 height 50
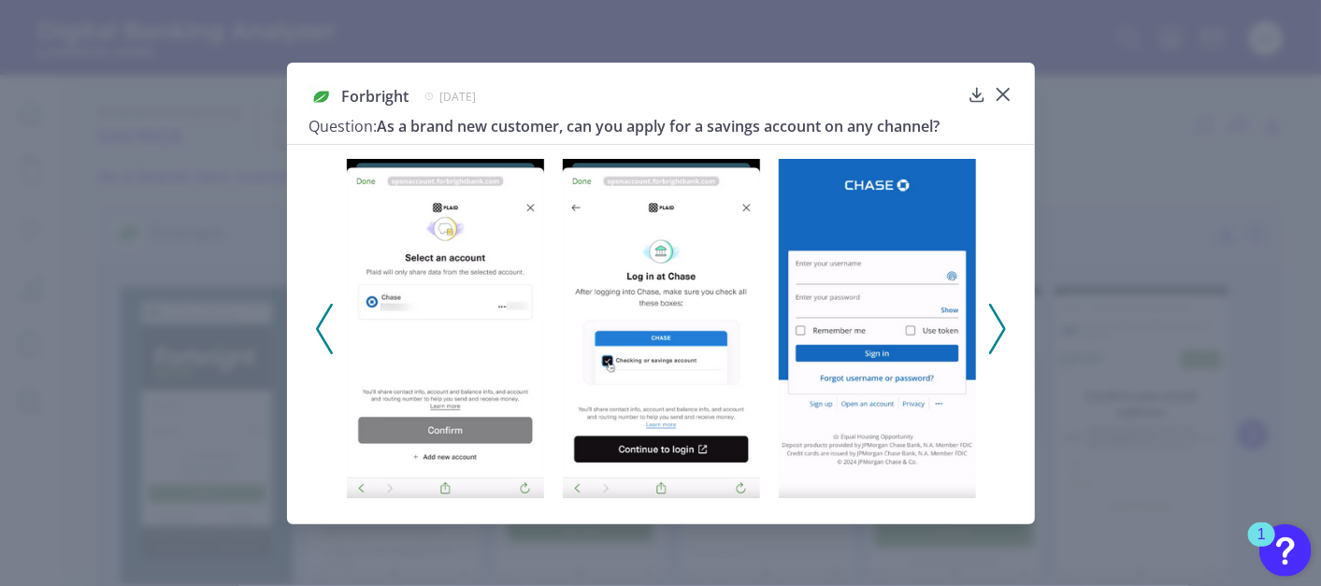
click at [994, 330] on icon at bounding box center [997, 329] width 17 height 50
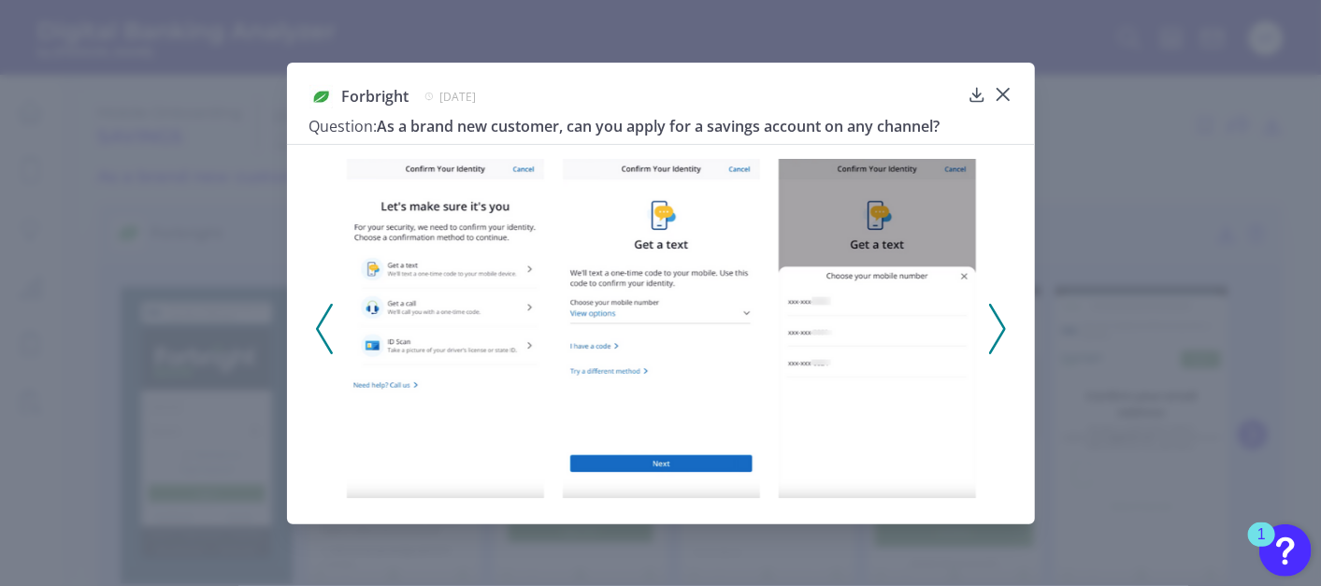
click at [999, 332] on icon at bounding box center [997, 329] width 17 height 50
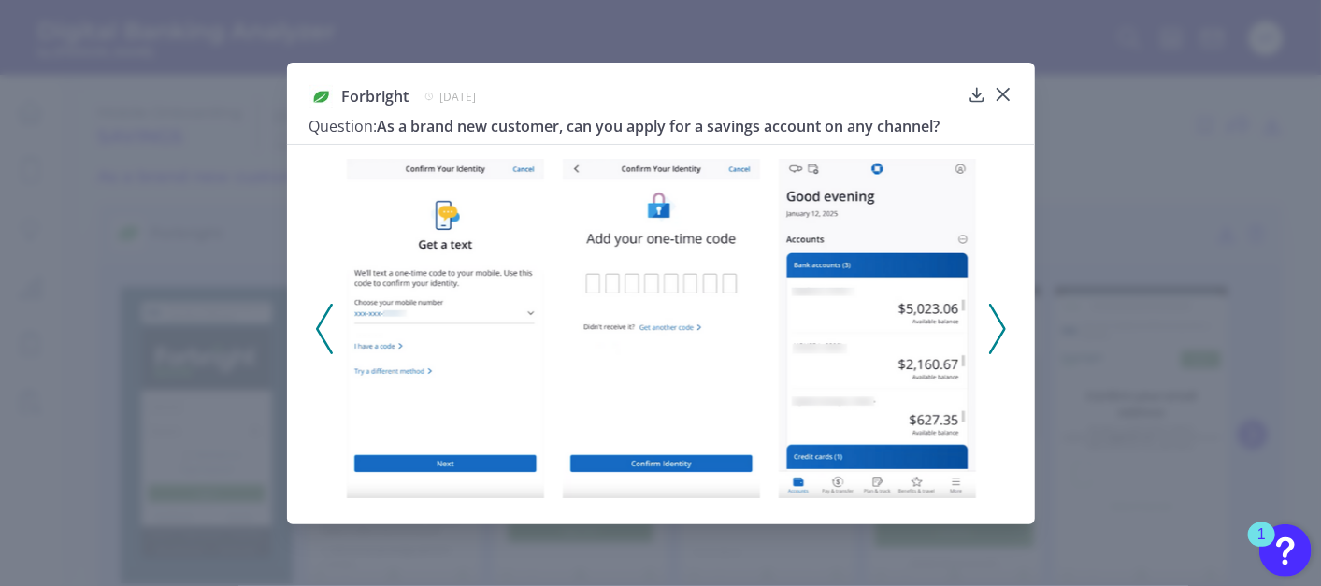
click at [1003, 329] on polyline at bounding box center [997, 329] width 14 height 48
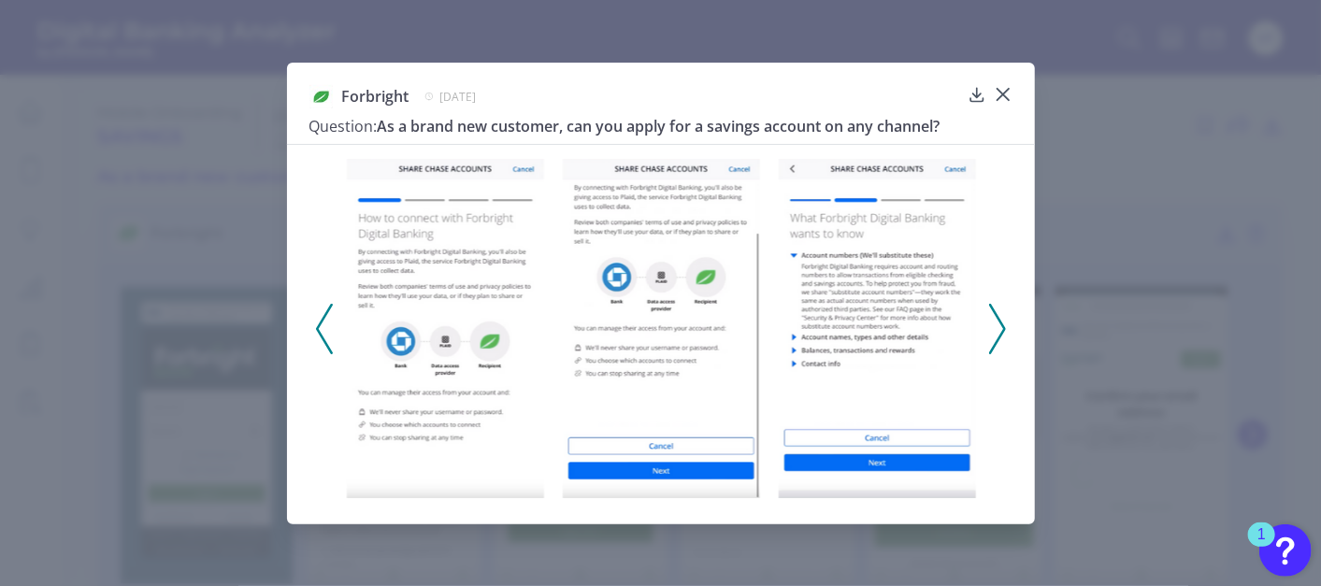
click at [1002, 331] on polyline at bounding box center [997, 329] width 14 height 48
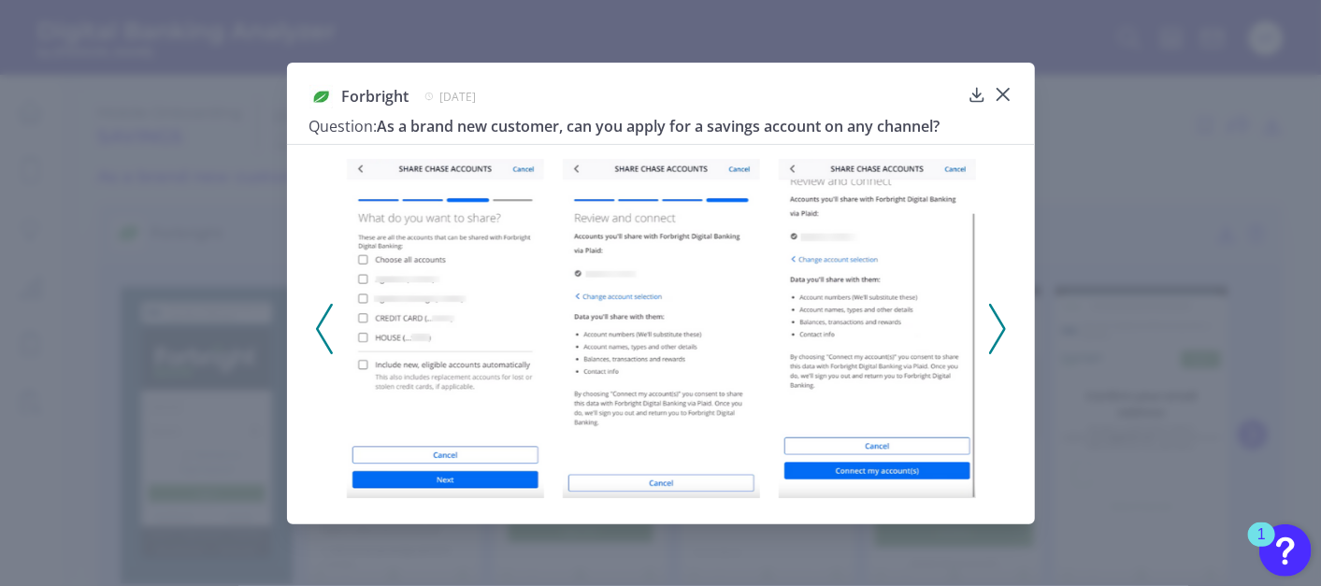
click at [1000, 325] on icon at bounding box center [997, 329] width 17 height 50
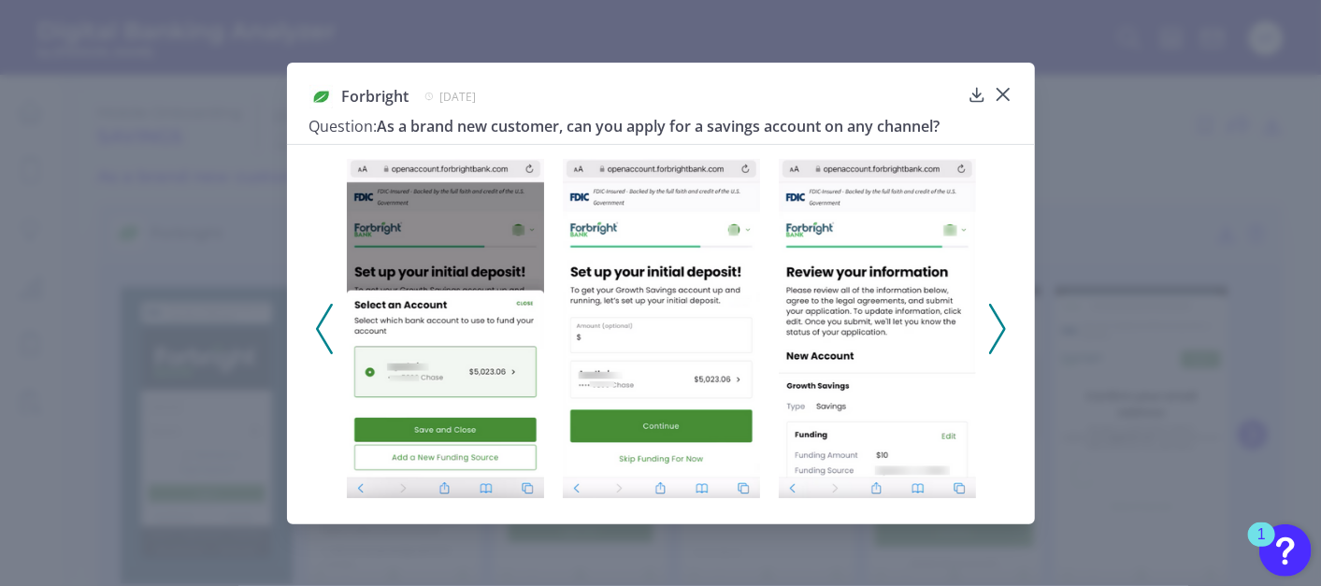
click at [318, 330] on polyline at bounding box center [324, 329] width 14 height 48
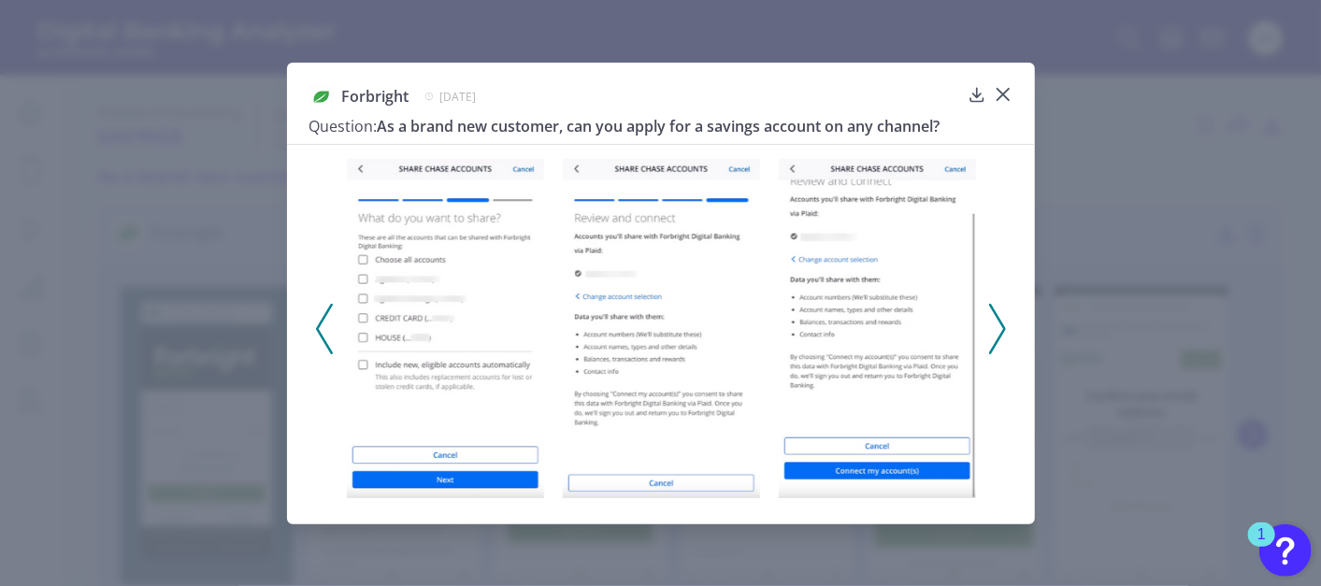
click at [318, 330] on polyline at bounding box center [324, 329] width 14 height 48
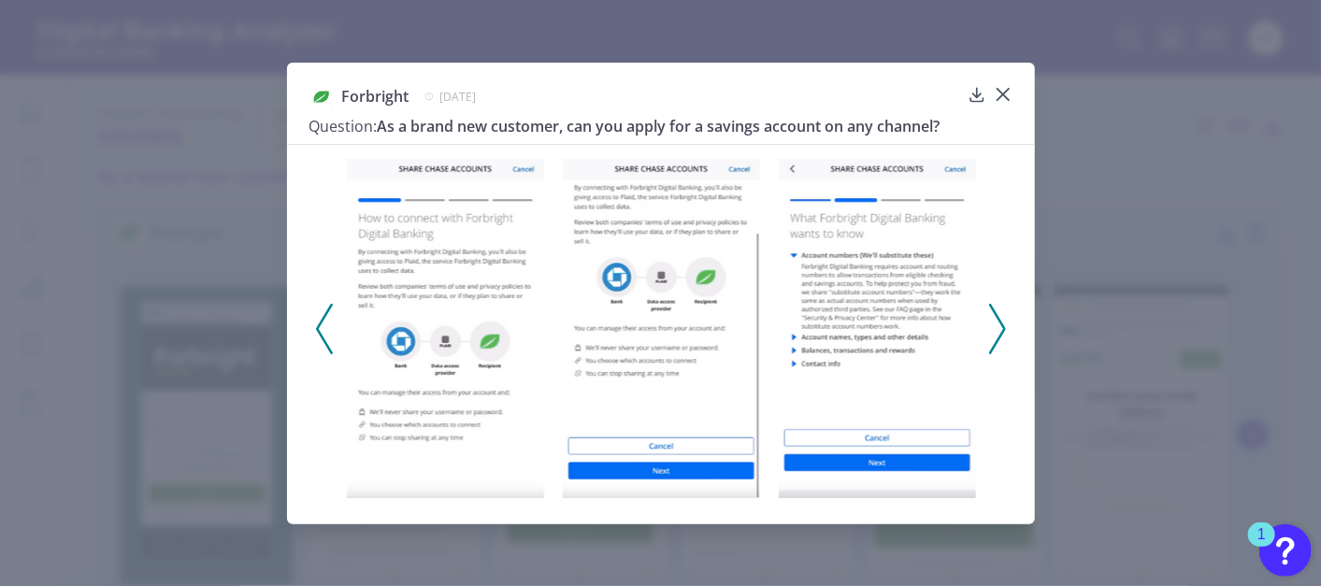
click at [318, 330] on polyline at bounding box center [324, 329] width 14 height 48
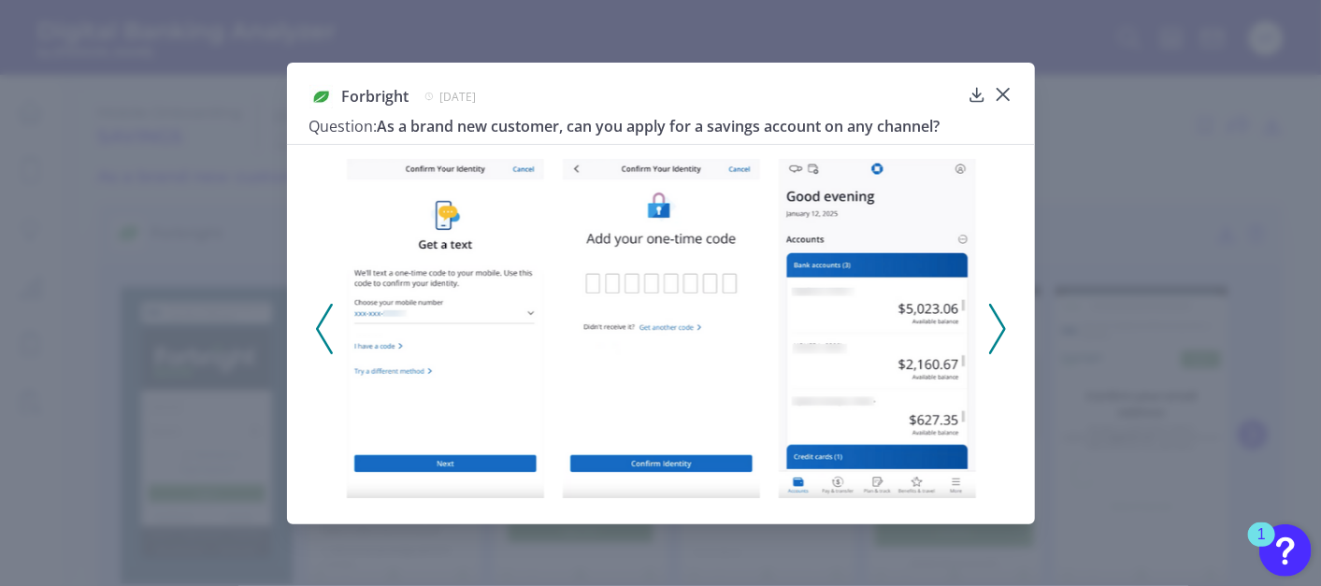
click at [318, 330] on polyline at bounding box center [324, 329] width 14 height 48
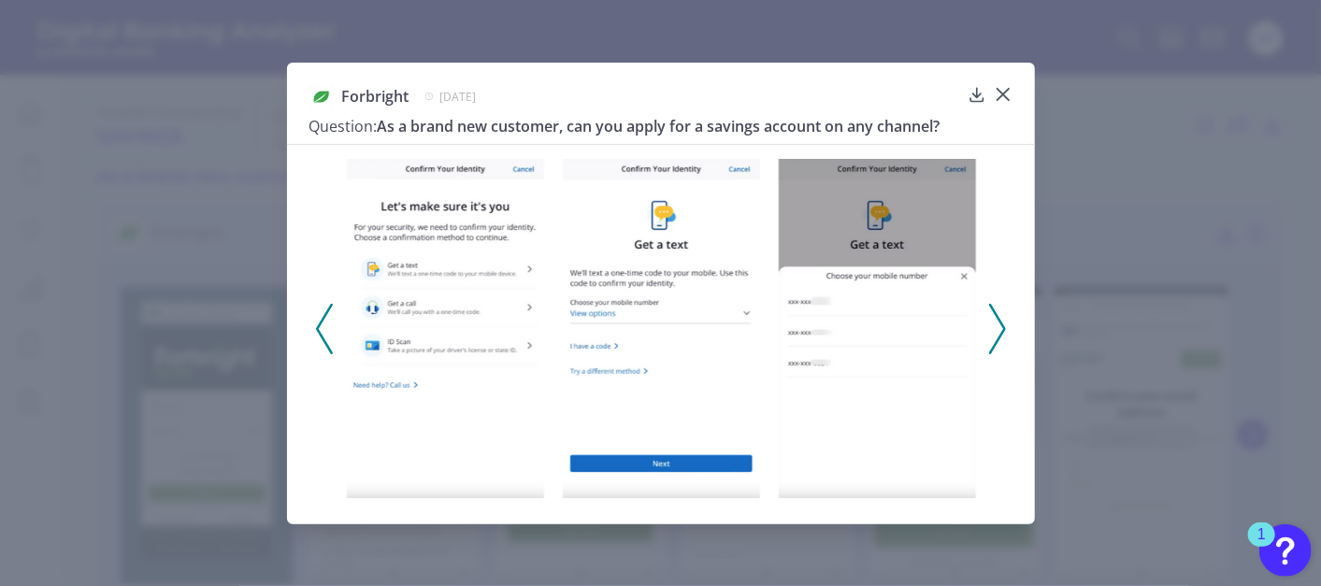
click at [318, 330] on polyline at bounding box center [324, 329] width 14 height 48
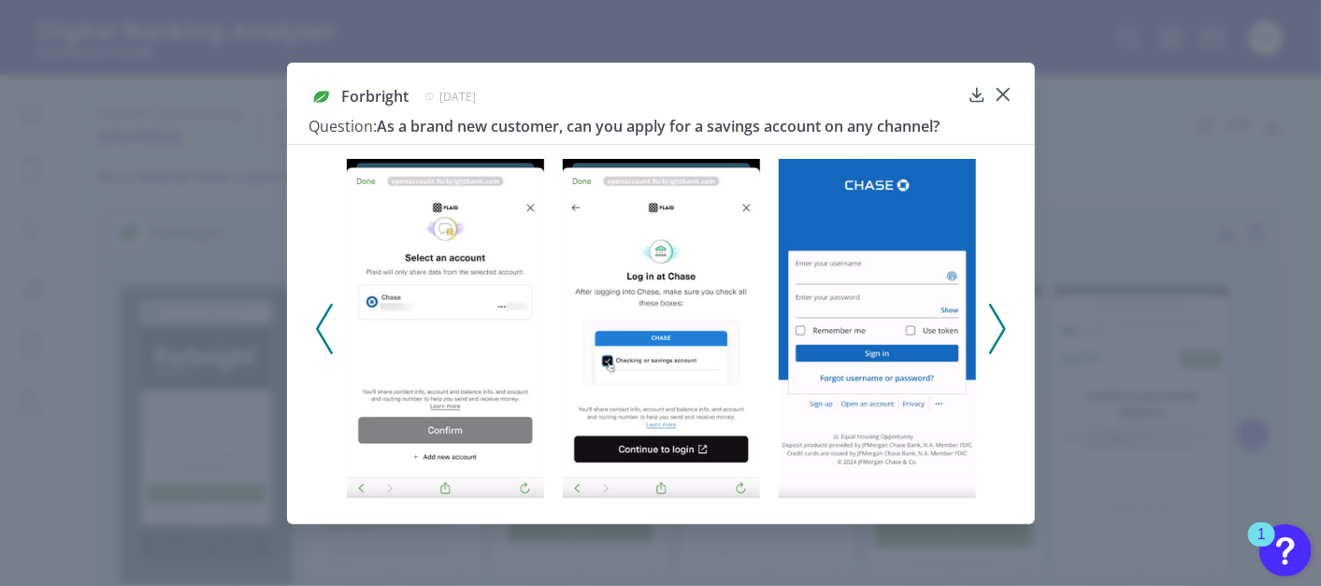
click at [318, 330] on polyline at bounding box center [324, 329] width 14 height 48
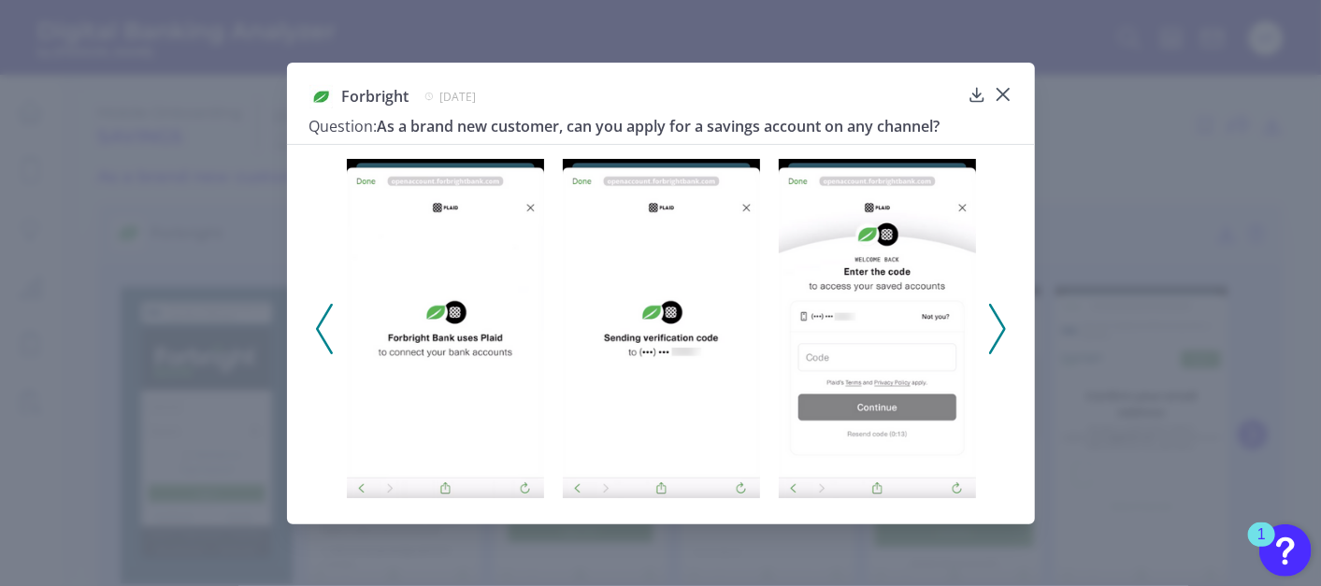
click at [318, 330] on polyline at bounding box center [324, 329] width 14 height 48
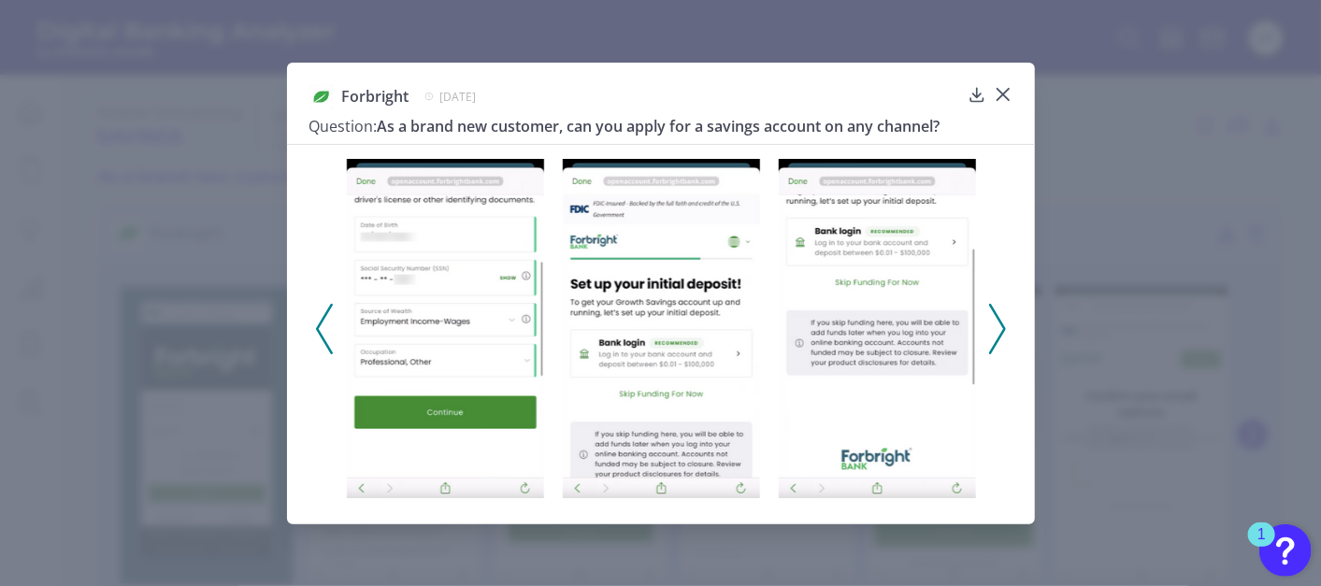
click at [1002, 339] on icon at bounding box center [997, 329] width 17 height 50
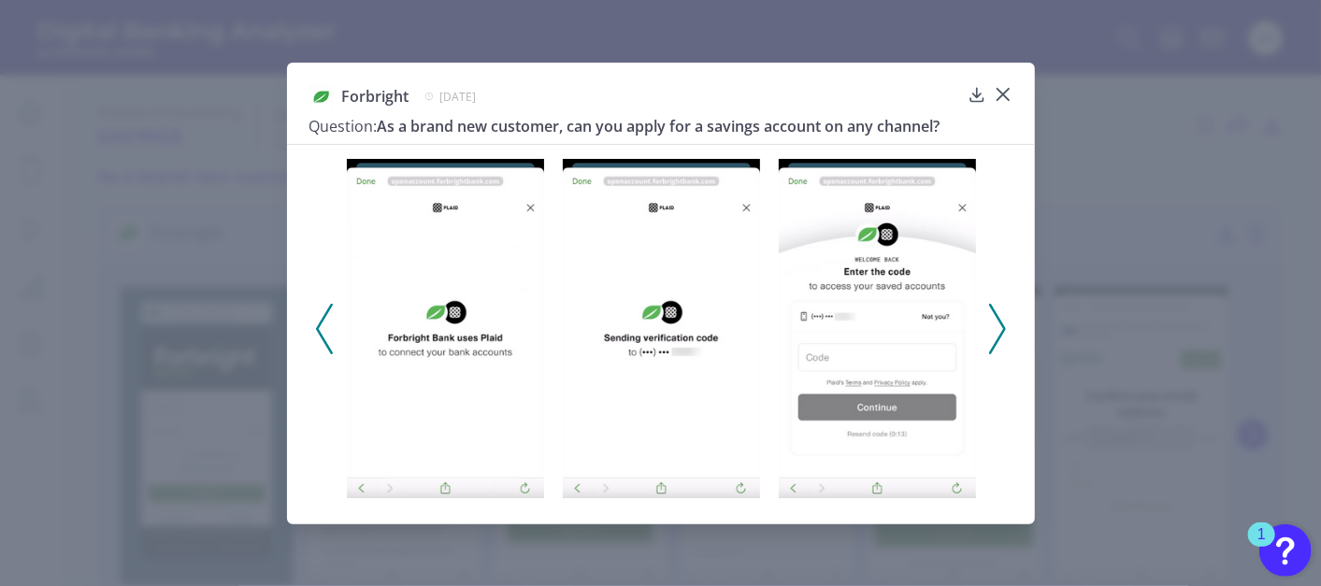
click at [997, 325] on icon at bounding box center [997, 329] width 17 height 50
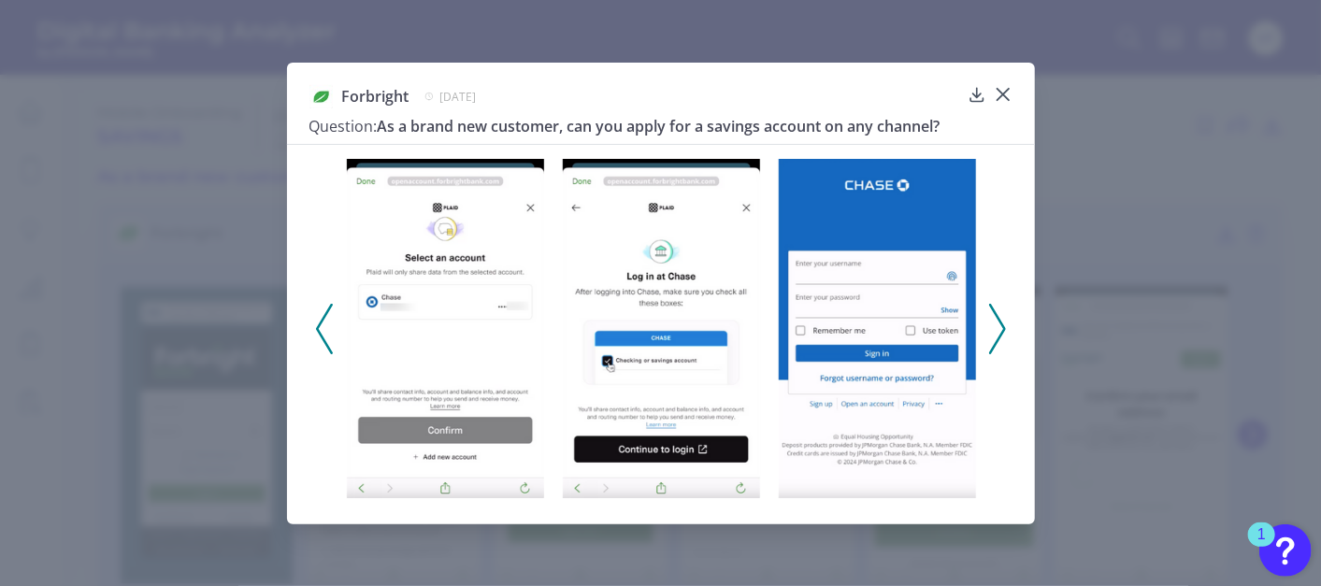
click at [1002, 333] on polyline at bounding box center [997, 329] width 14 height 48
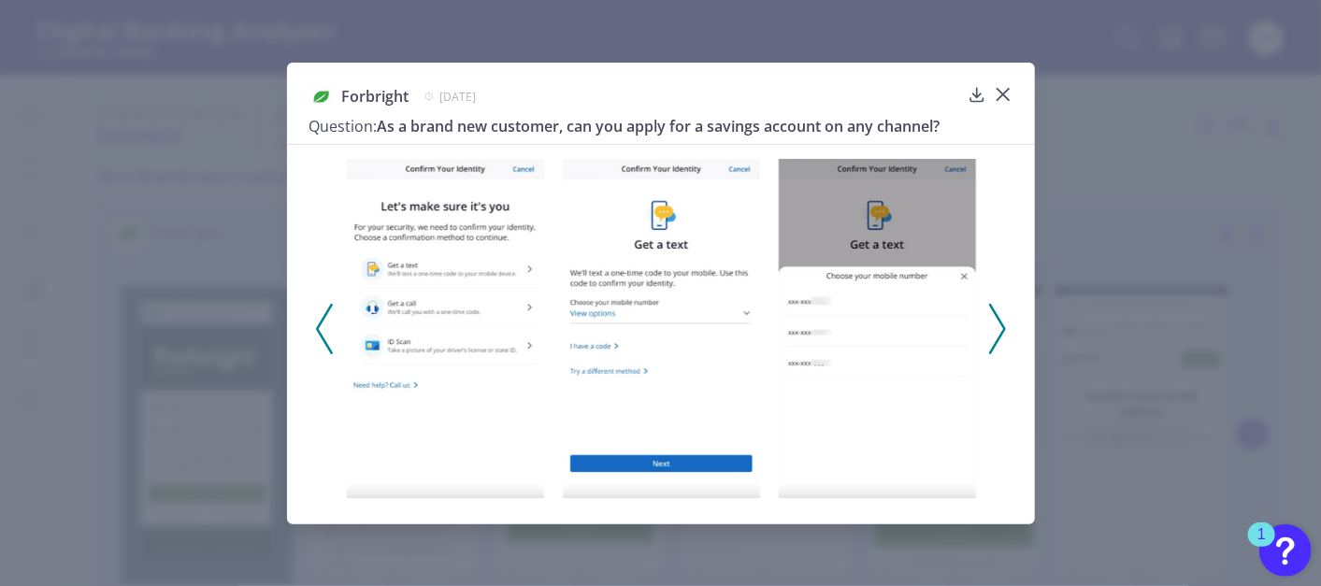
click at [1002, 333] on polyline at bounding box center [997, 329] width 14 height 48
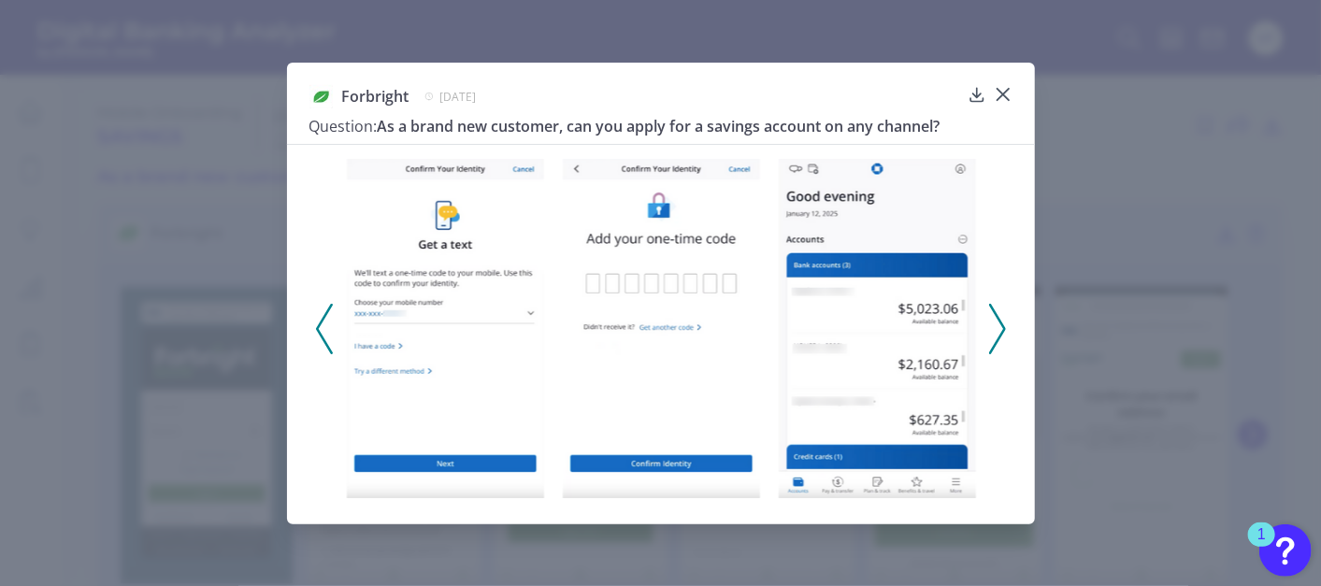
click at [1002, 333] on polyline at bounding box center [997, 329] width 14 height 48
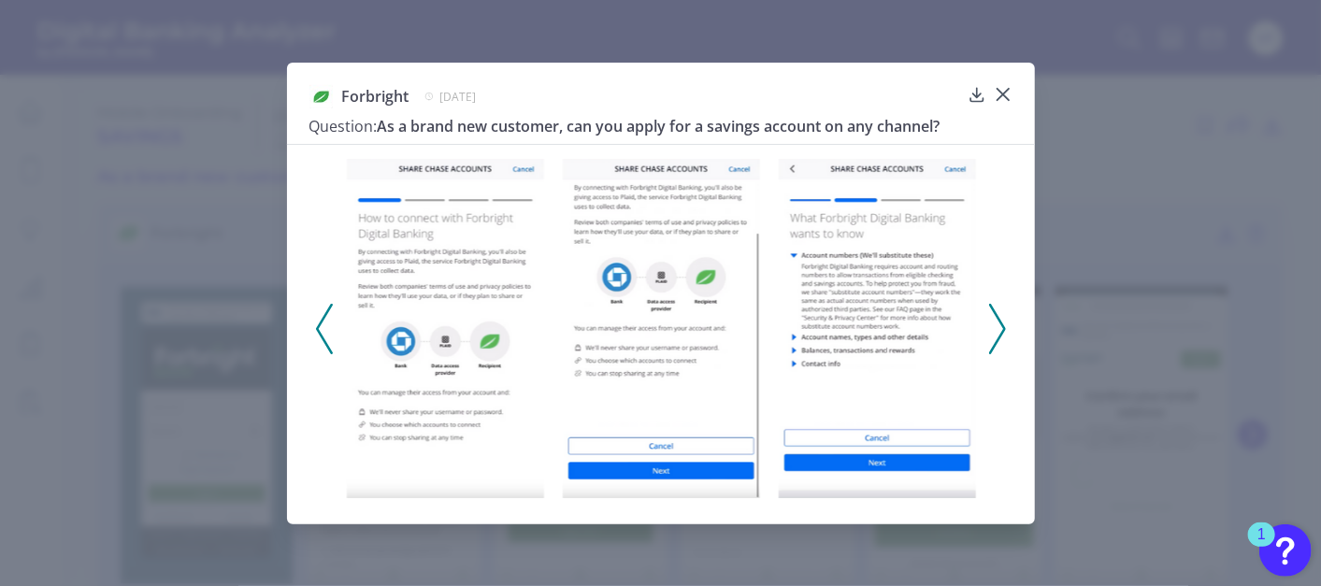
click at [1002, 333] on polyline at bounding box center [997, 329] width 14 height 48
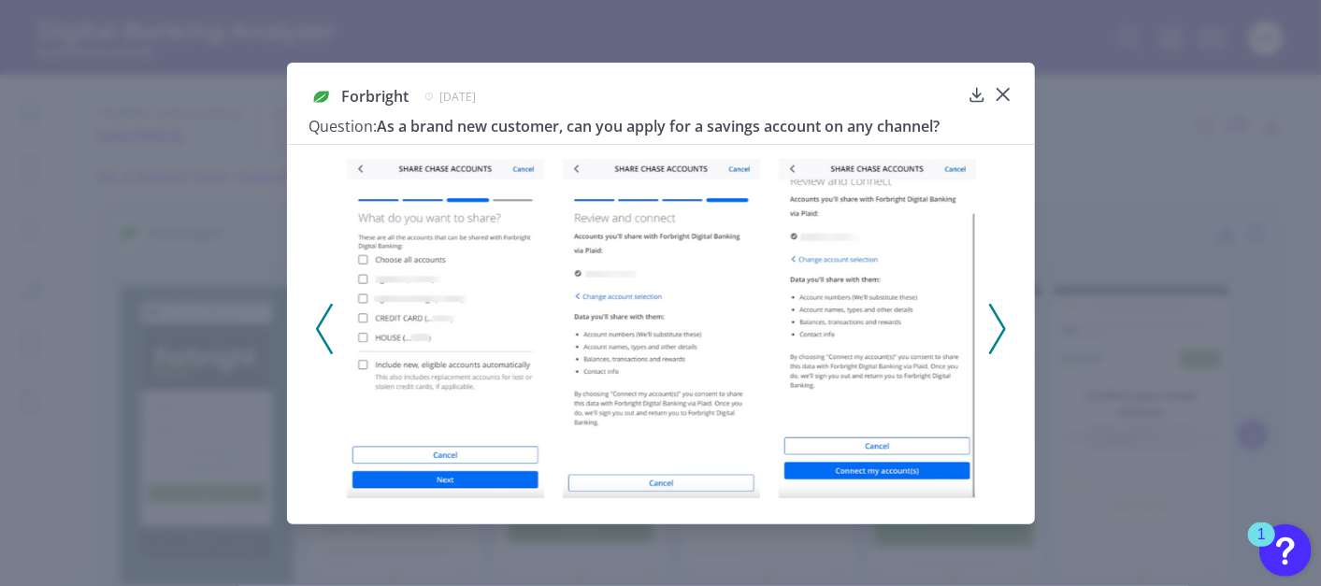
click at [1002, 333] on polyline at bounding box center [997, 329] width 14 height 48
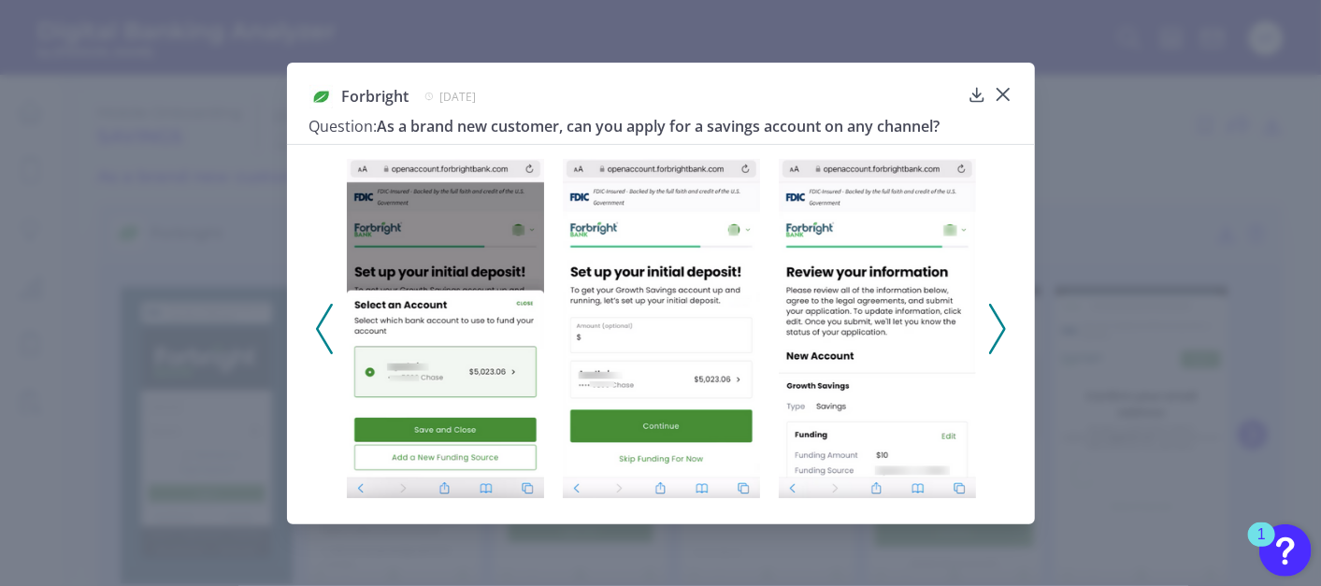
click at [1002, 333] on polyline at bounding box center [997, 329] width 14 height 48
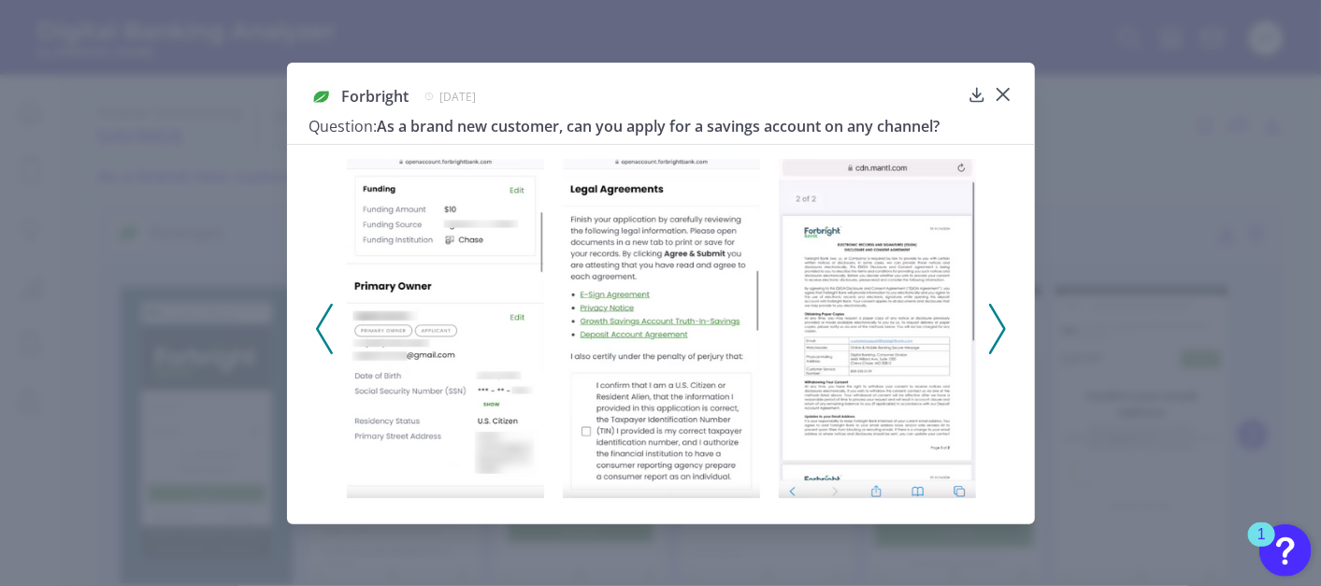
click at [1002, 333] on polyline at bounding box center [997, 329] width 14 height 48
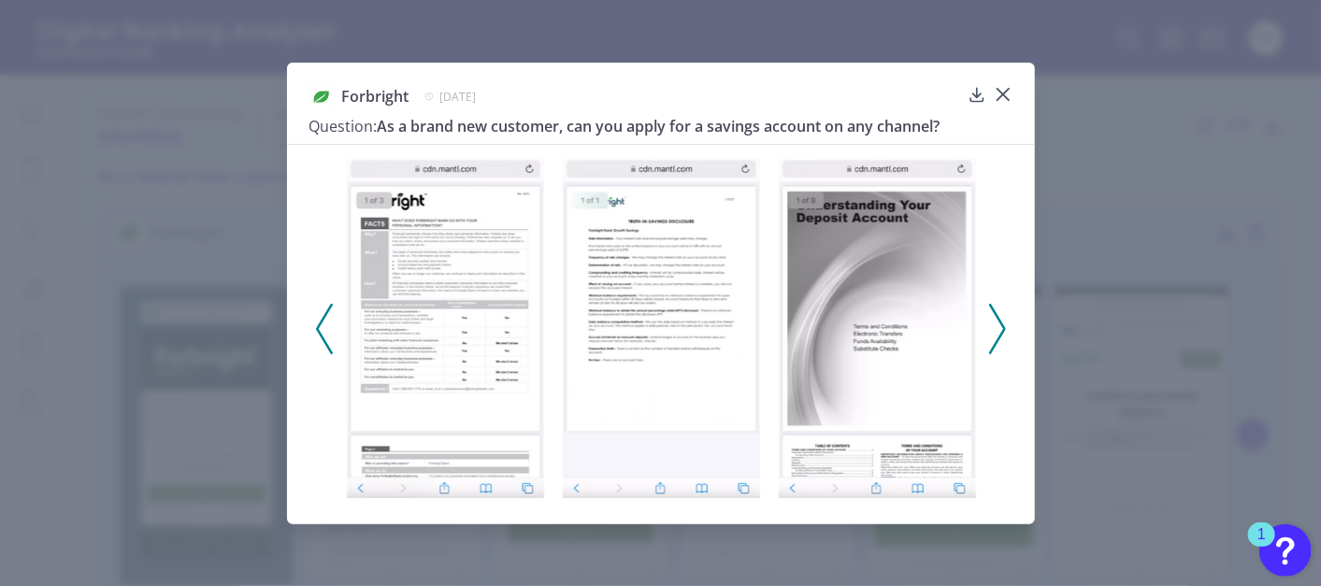
click at [1002, 333] on polyline at bounding box center [997, 329] width 14 height 48
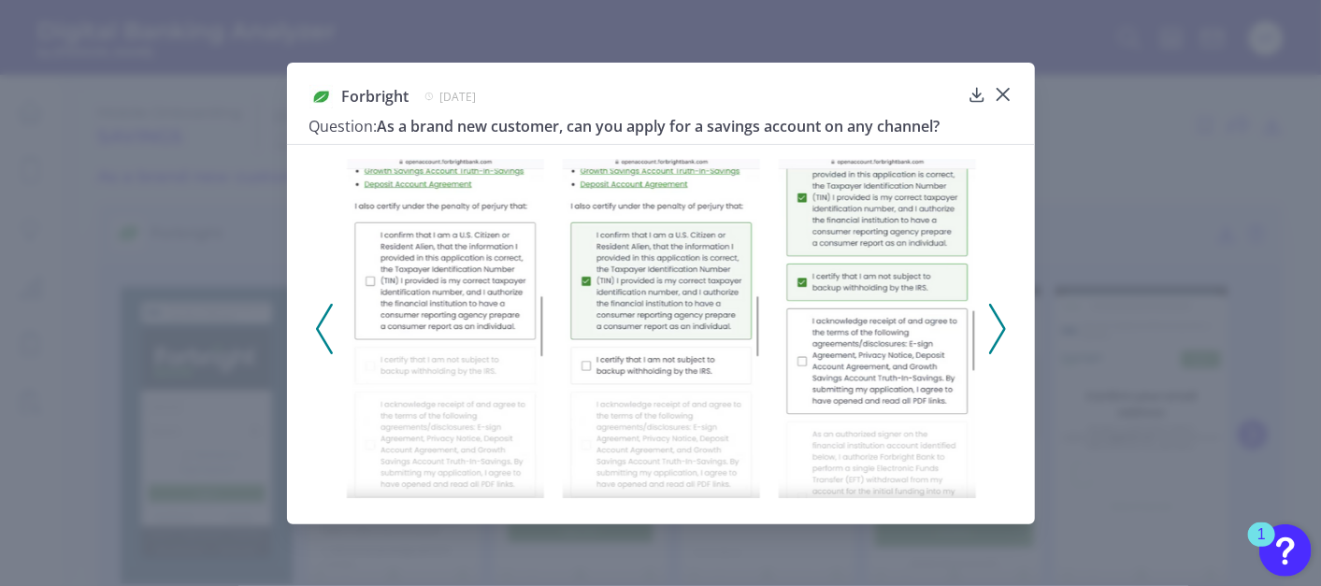
click at [1002, 333] on polyline at bounding box center [997, 329] width 14 height 48
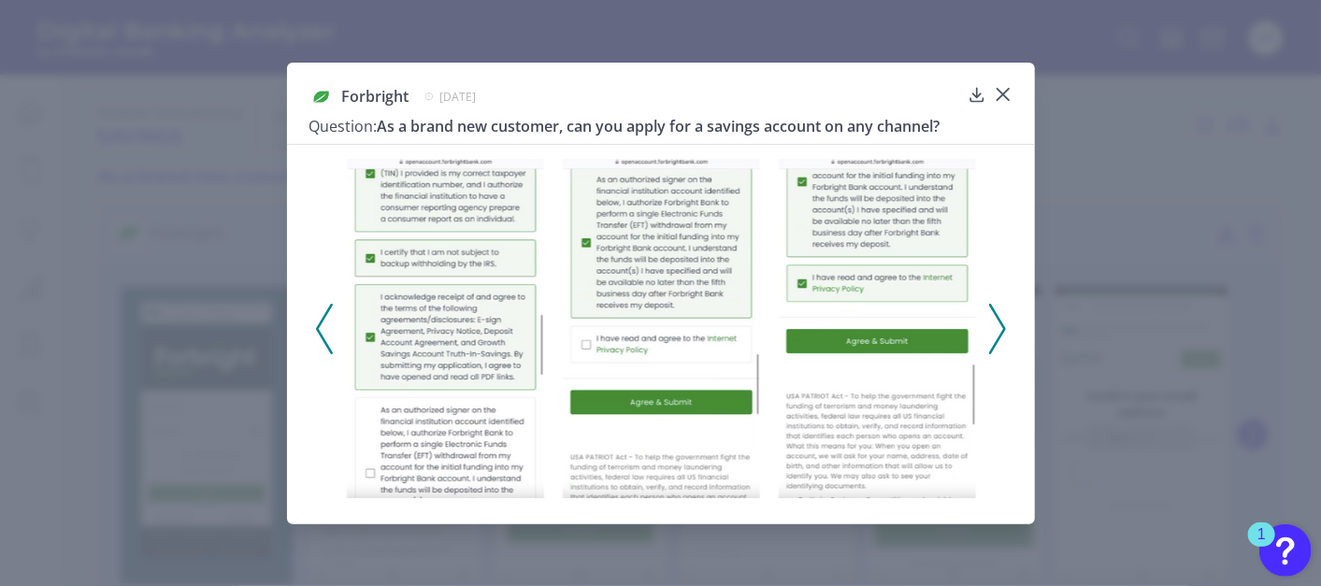
click at [1002, 333] on polyline at bounding box center [997, 329] width 14 height 48
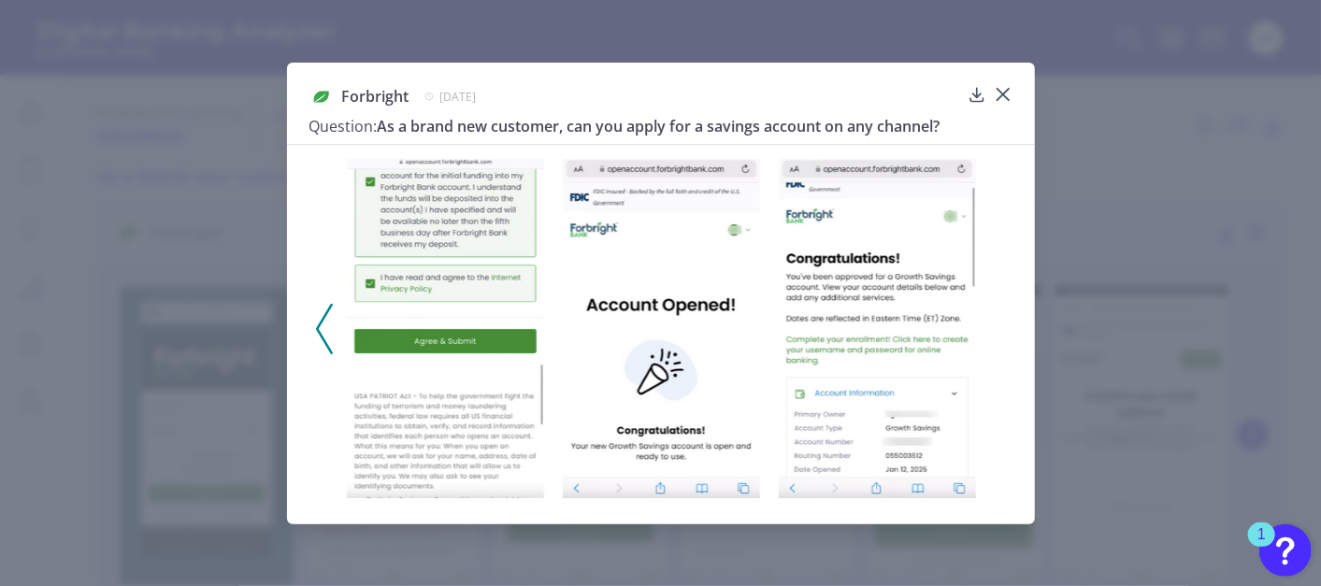
click at [318, 333] on icon at bounding box center [324, 329] width 17 height 50
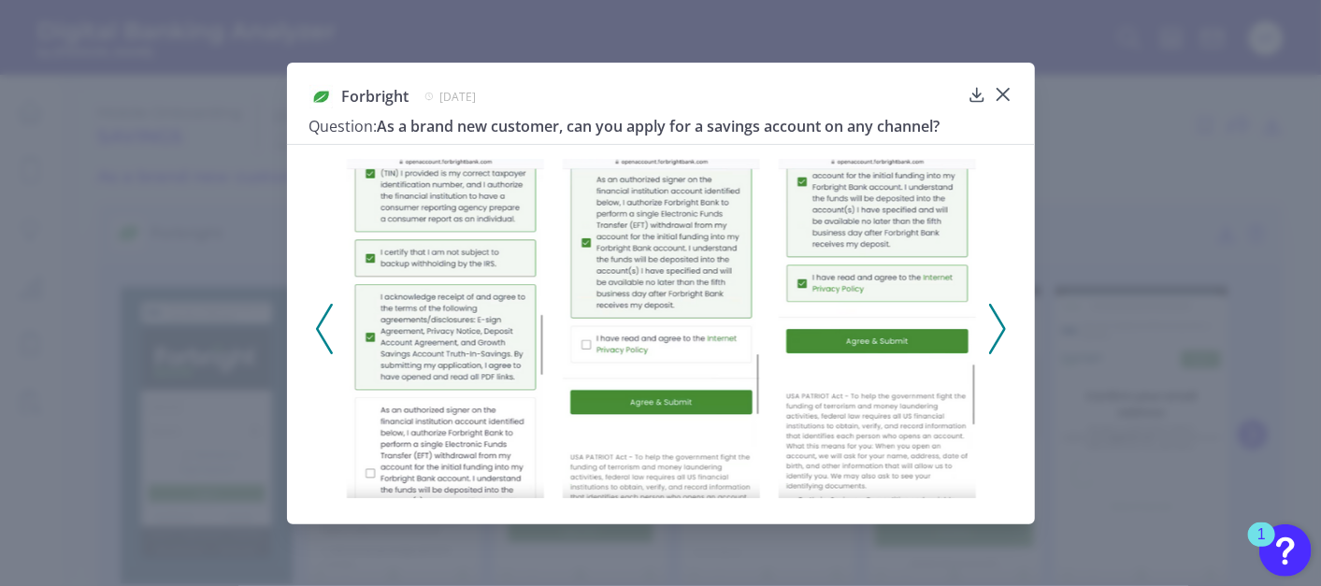
click at [318, 333] on icon at bounding box center [324, 329] width 17 height 50
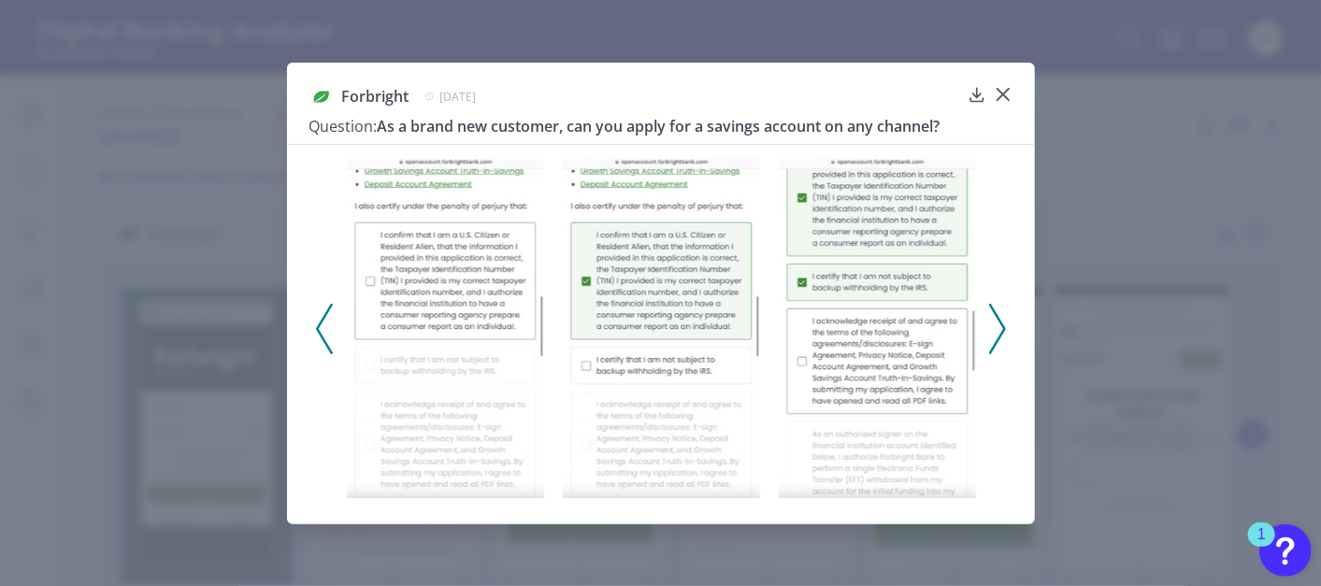
click at [318, 333] on icon at bounding box center [324, 329] width 17 height 50
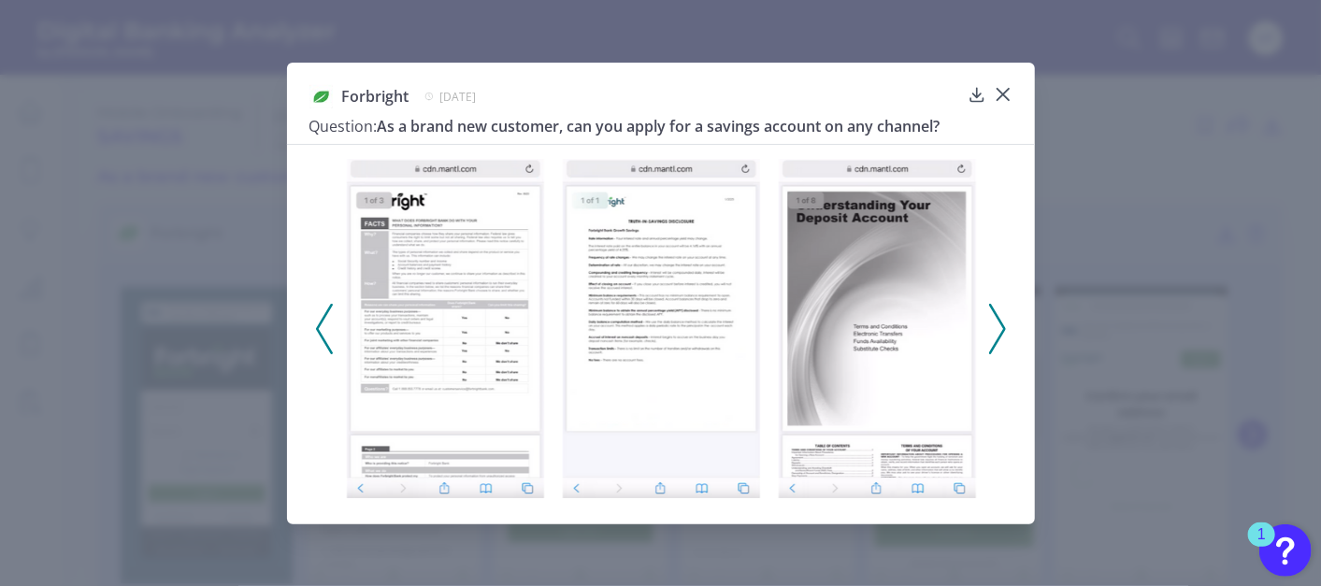
click at [318, 333] on icon at bounding box center [324, 329] width 17 height 50
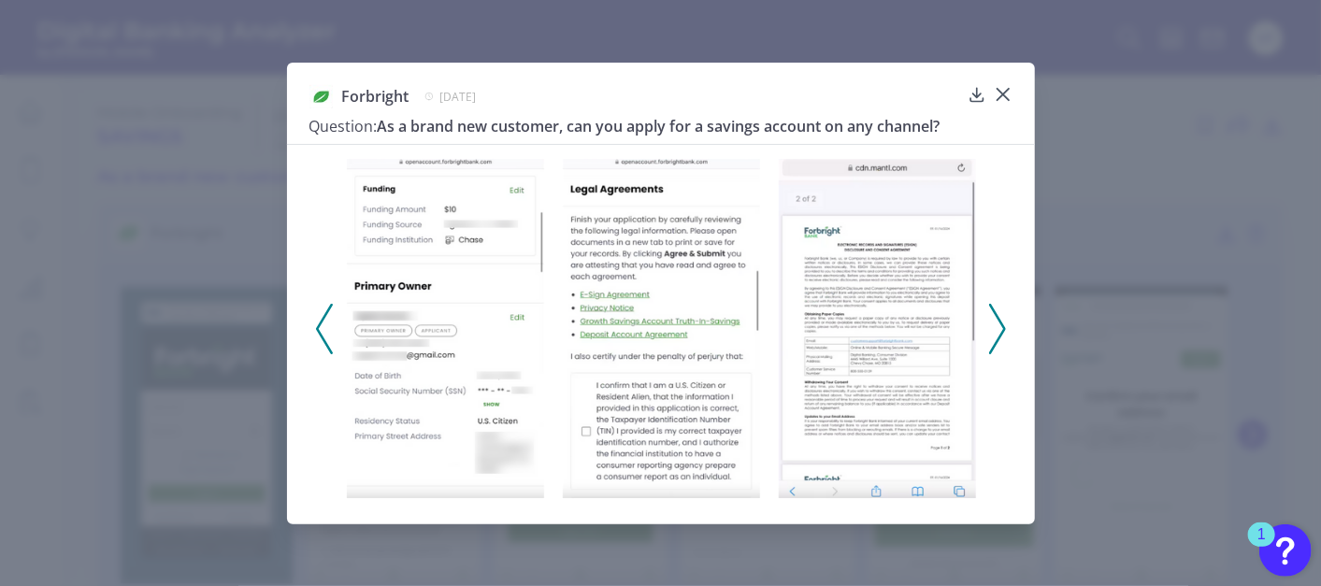
click at [318, 333] on icon at bounding box center [324, 329] width 17 height 50
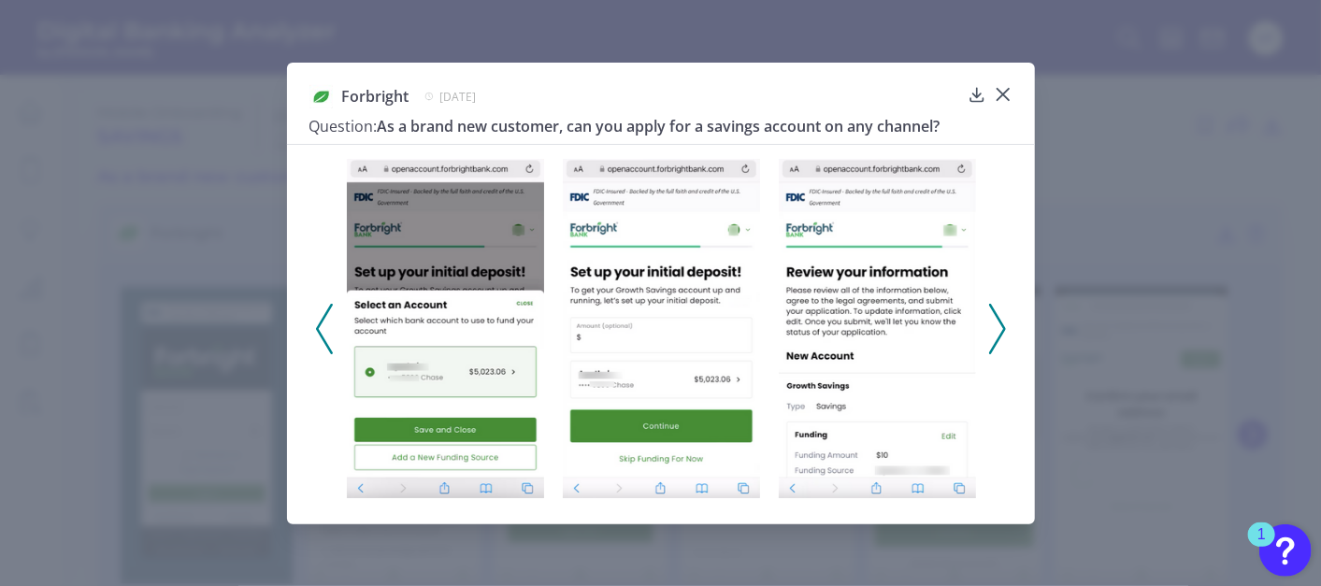
click at [318, 333] on icon at bounding box center [324, 329] width 17 height 50
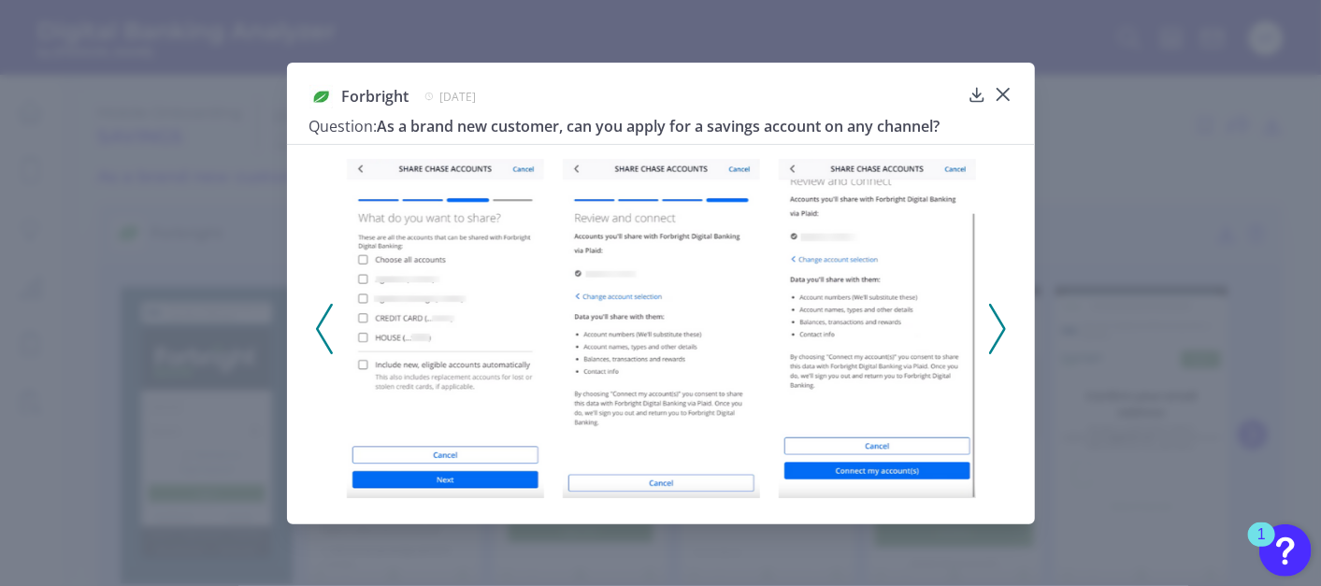
click at [318, 333] on icon at bounding box center [324, 329] width 17 height 50
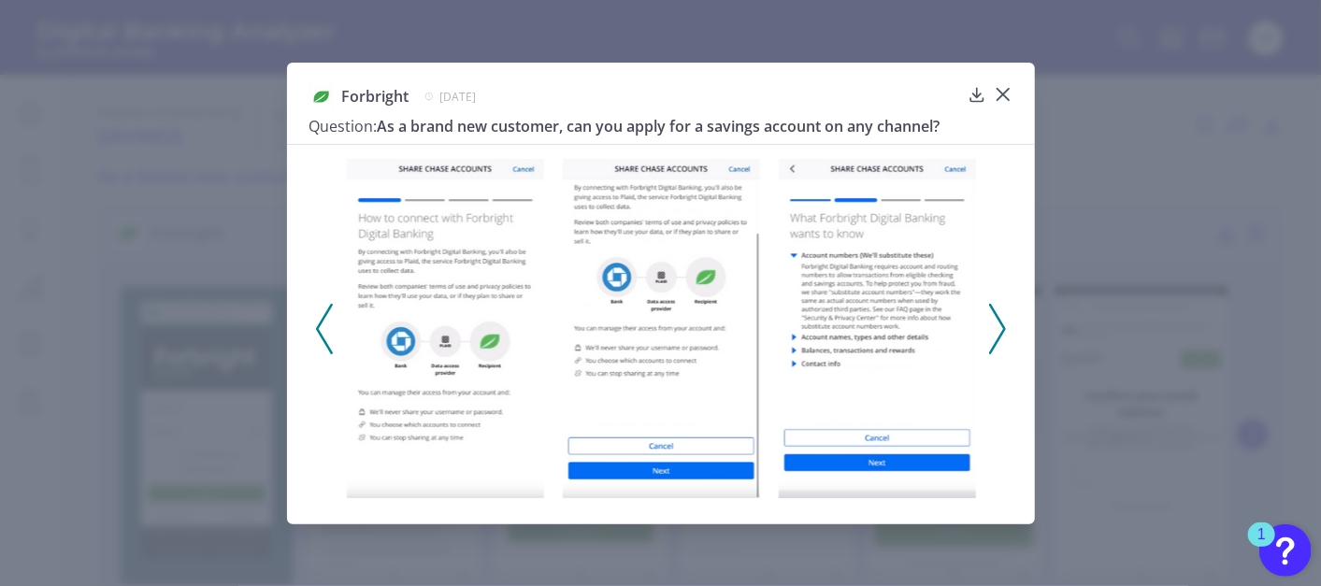
click at [318, 333] on icon at bounding box center [324, 329] width 17 height 50
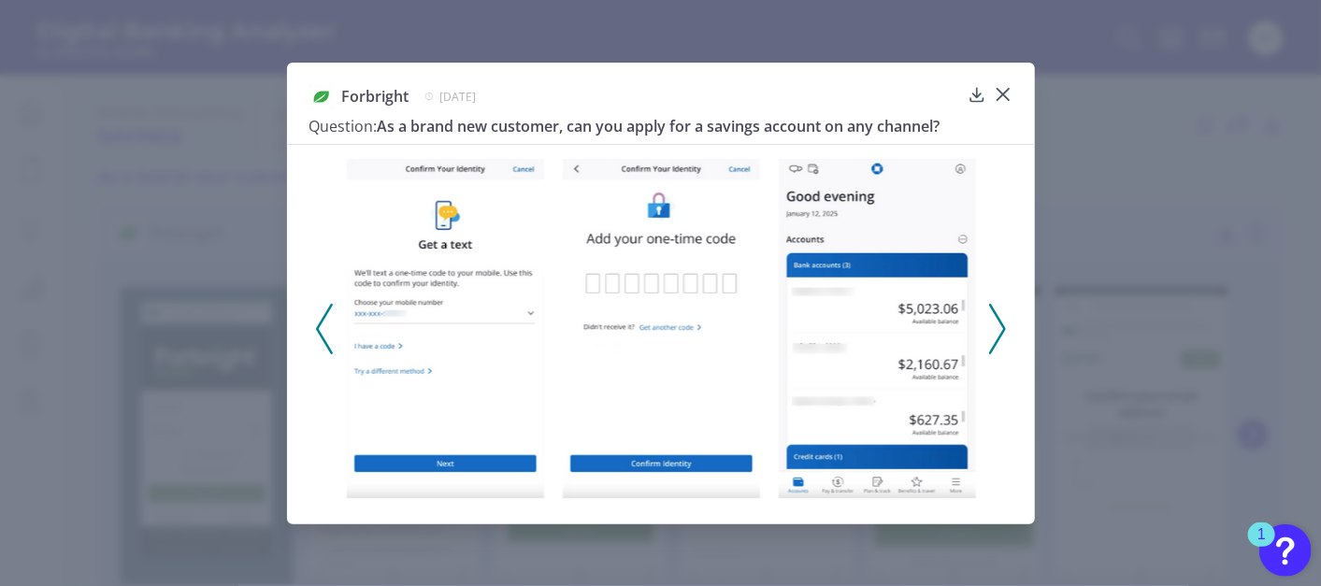
click at [318, 333] on icon at bounding box center [324, 329] width 17 height 50
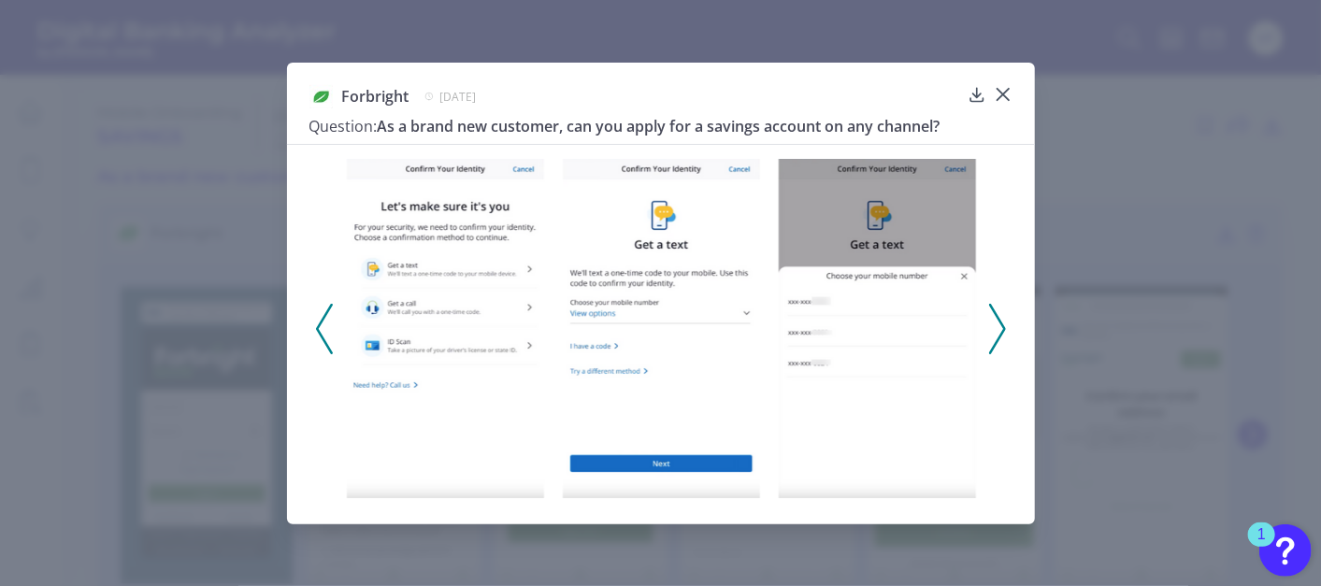
click at [318, 333] on icon at bounding box center [324, 329] width 17 height 50
click at [317, 329] on polyline at bounding box center [324, 329] width 14 height 48
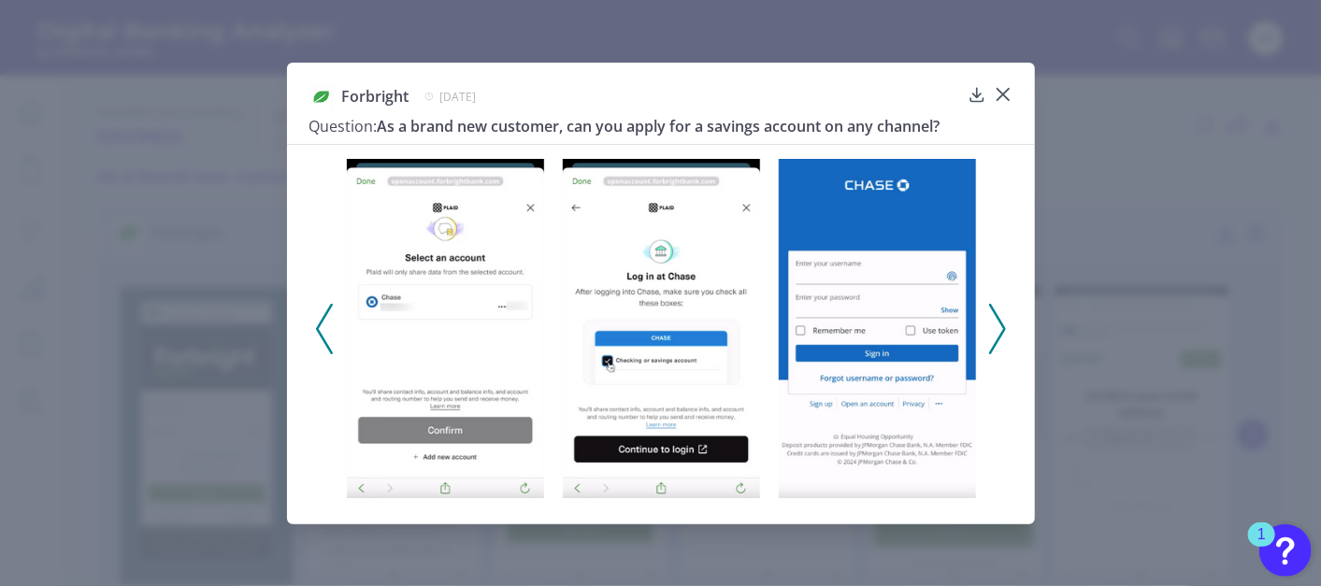
click at [317, 329] on polyline at bounding box center [324, 329] width 14 height 48
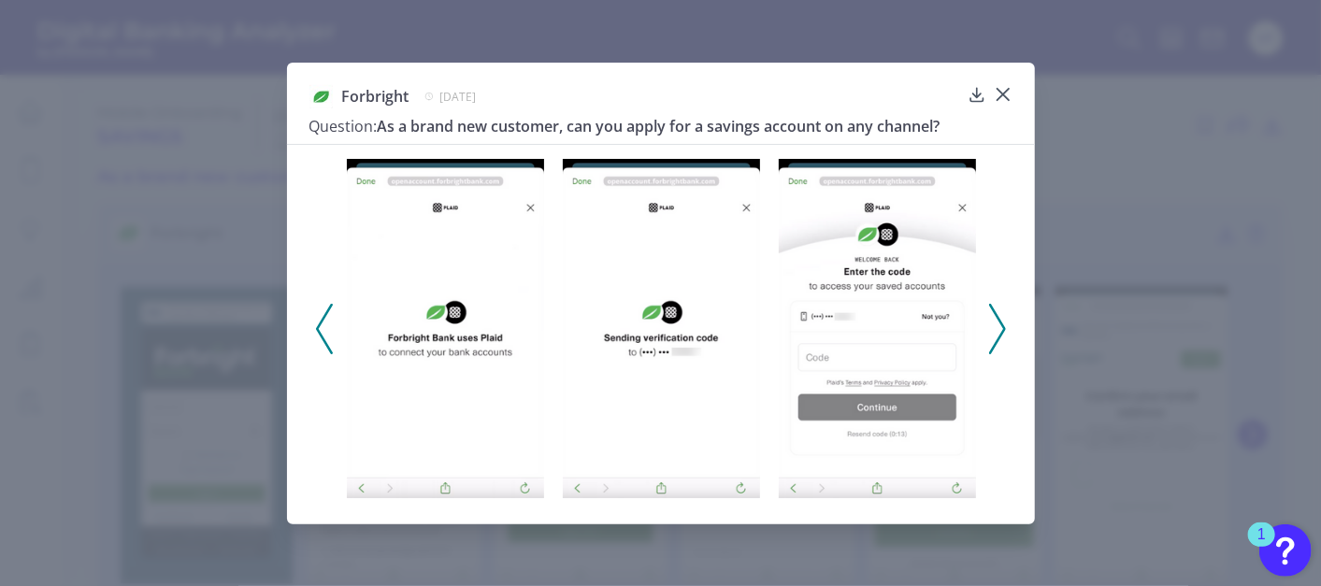
click at [317, 329] on polyline at bounding box center [324, 329] width 14 height 48
click at [317, 328] on polyline at bounding box center [324, 329] width 14 height 48
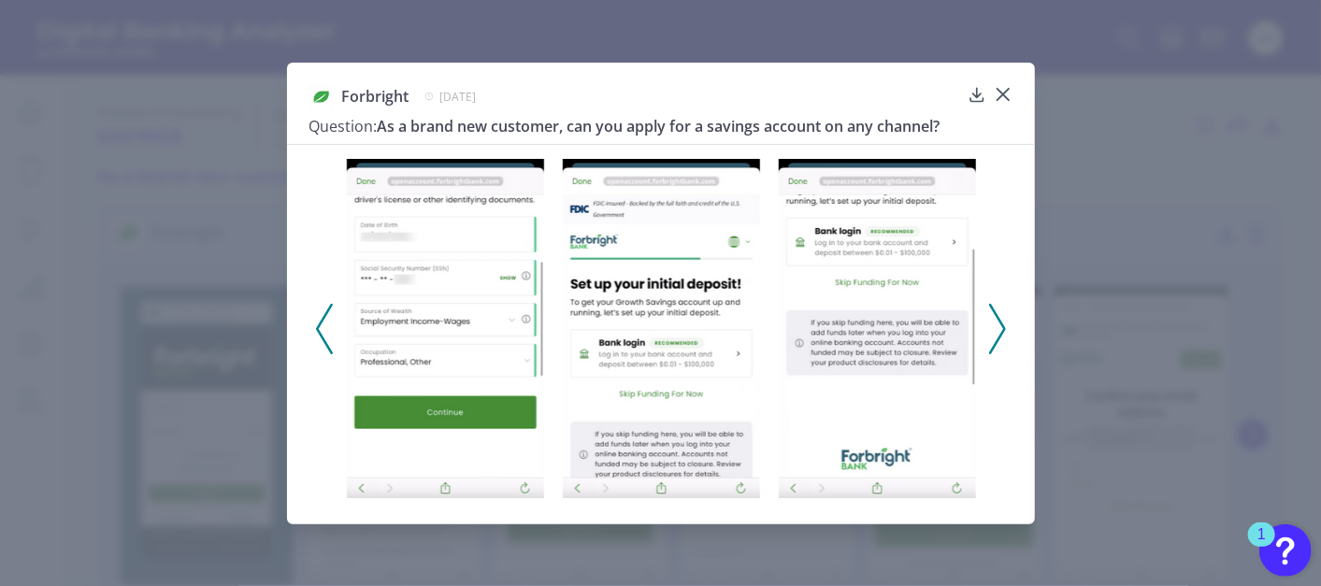
click at [317, 328] on polyline at bounding box center [324, 329] width 14 height 48
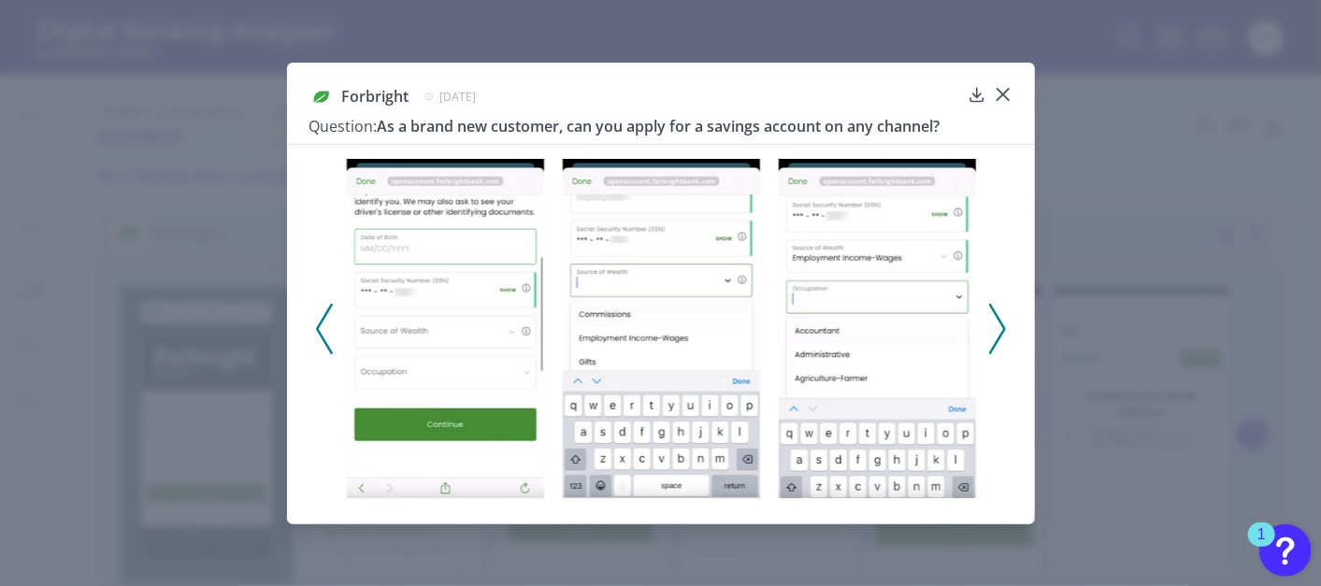
click at [1003, 330] on polyline at bounding box center [997, 329] width 14 height 48
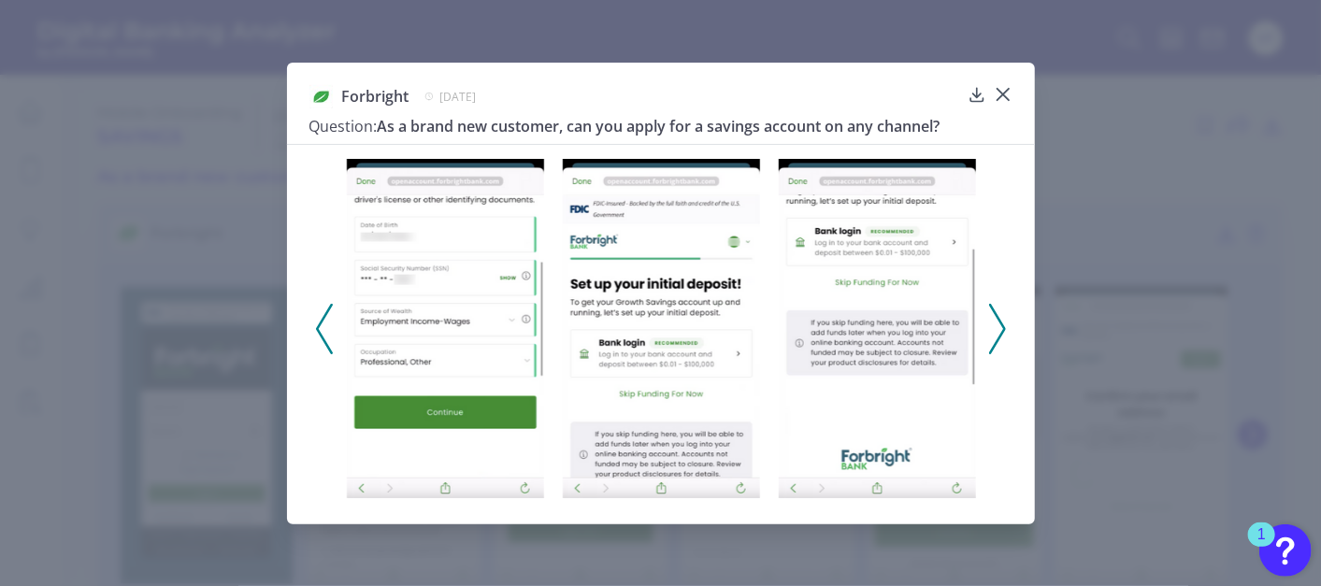
click at [1003, 330] on polyline at bounding box center [997, 329] width 14 height 48
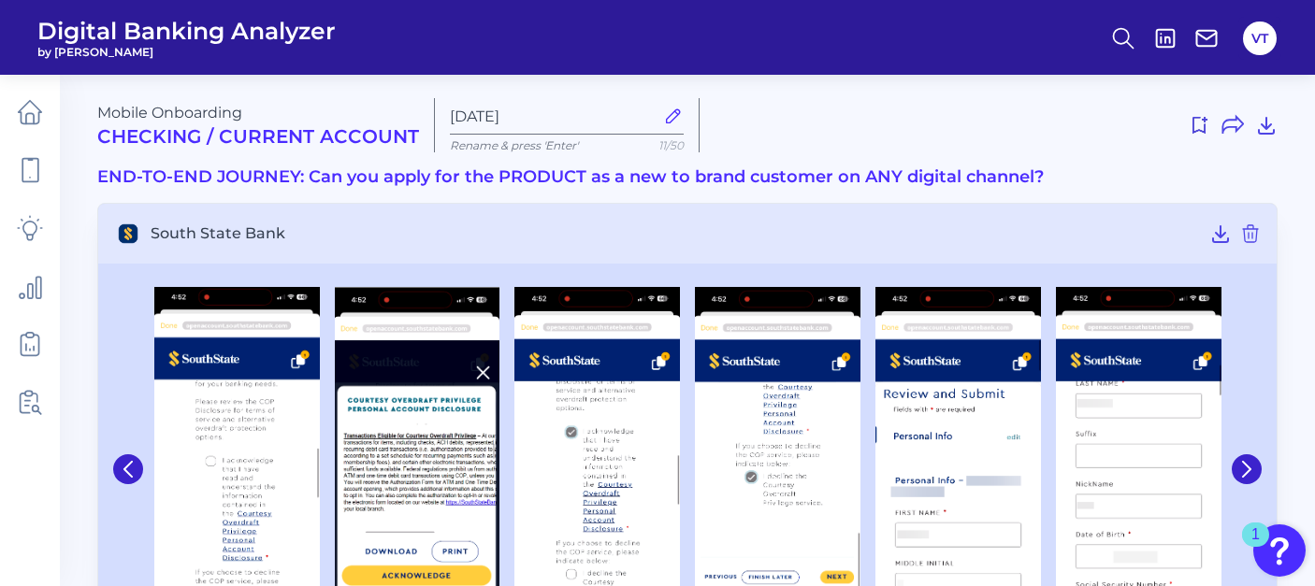
scroll to position [109, 0]
